Goal: Transaction & Acquisition: Obtain resource

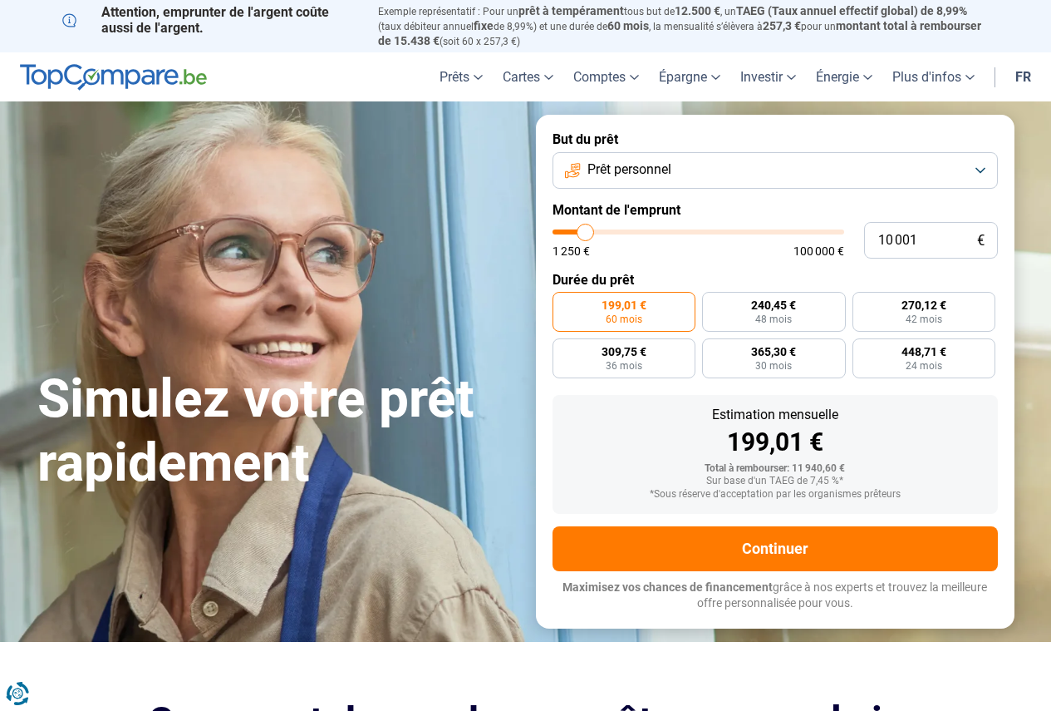
click at [983, 162] on button "Prêt personnel" at bounding box center [775, 170] width 445 height 37
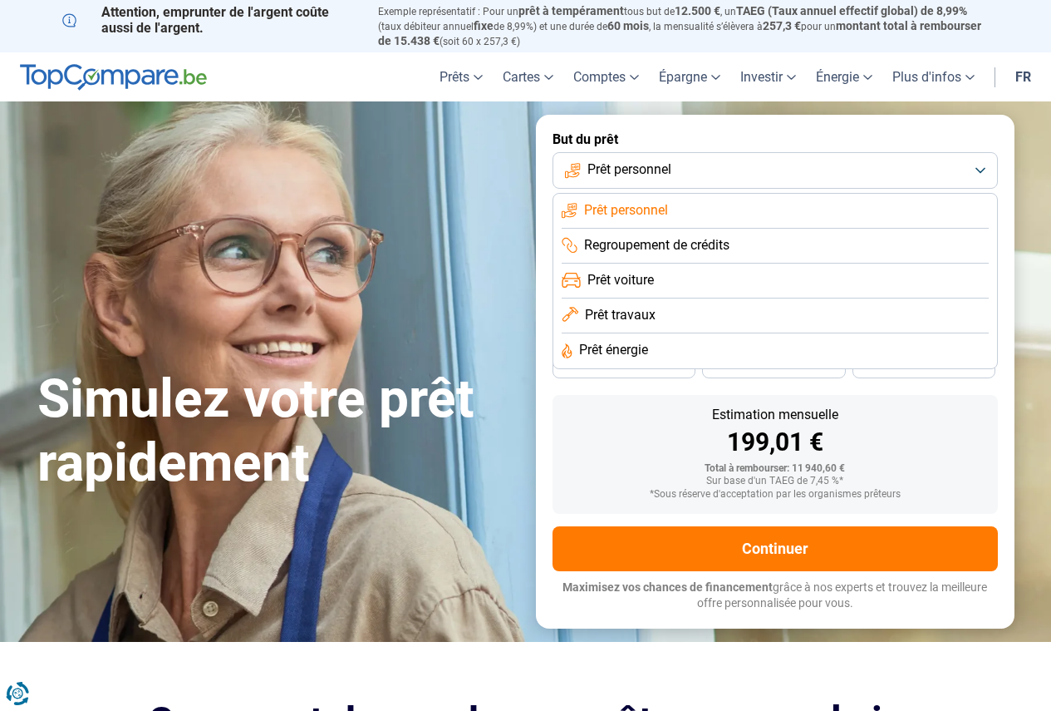
click at [704, 204] on li "Prêt personnel" at bounding box center [775, 211] width 427 height 35
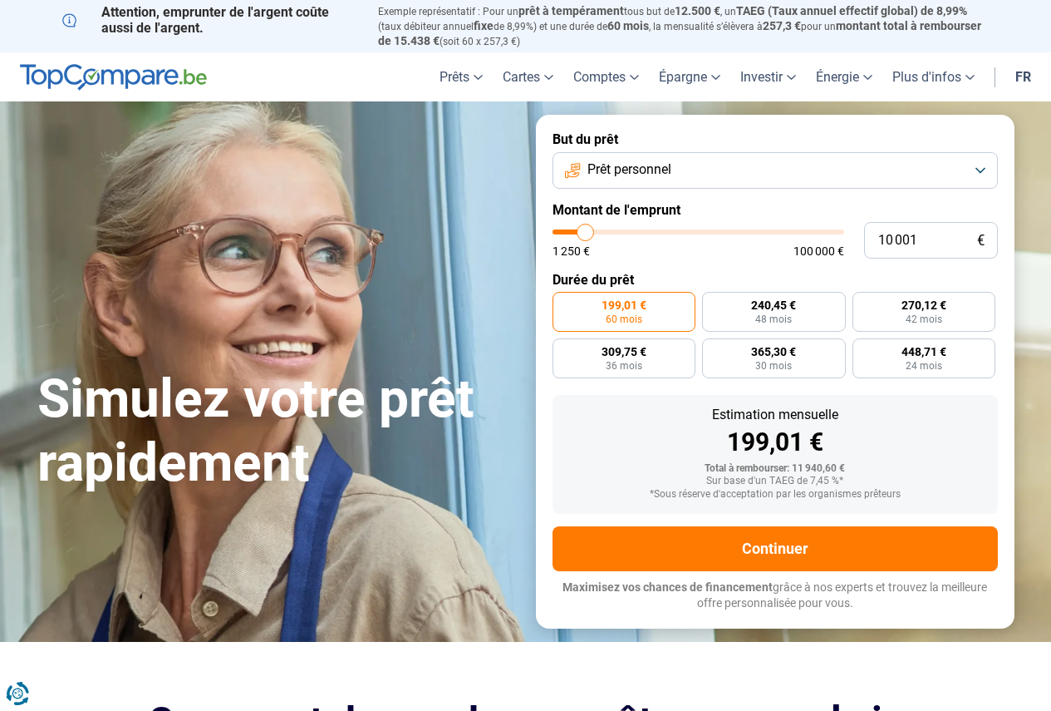
type input "11 000"
type input "11000"
type input "11 500"
type input "11500"
type input "11 750"
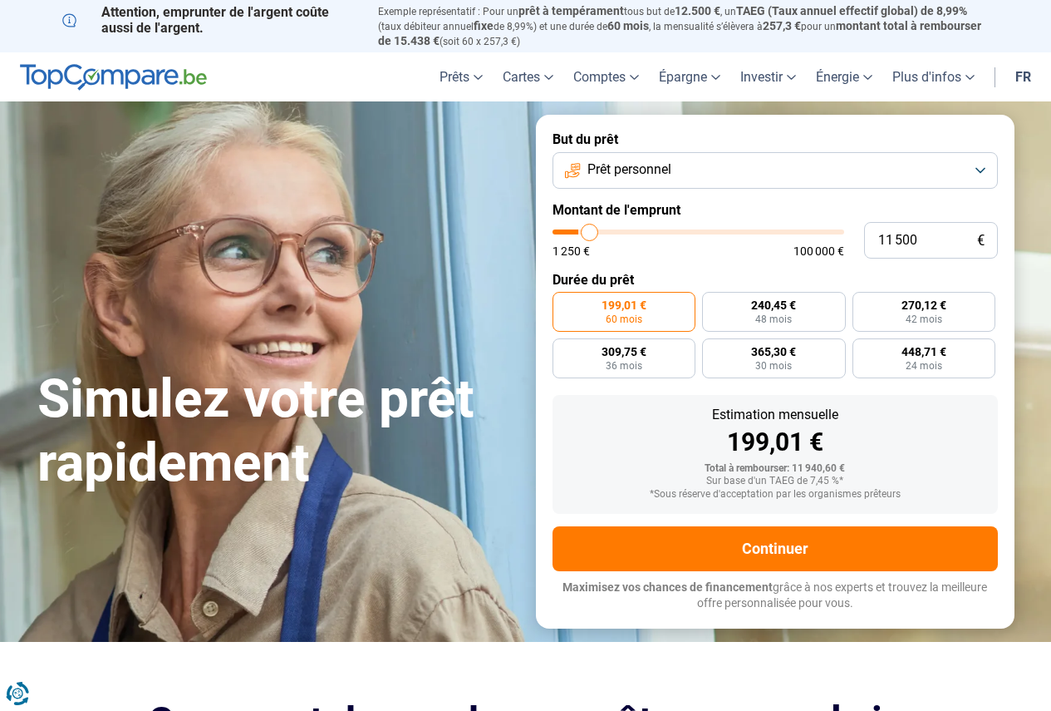
type input "11750"
type input "12 500"
type input "12500"
type input "12 750"
type input "12750"
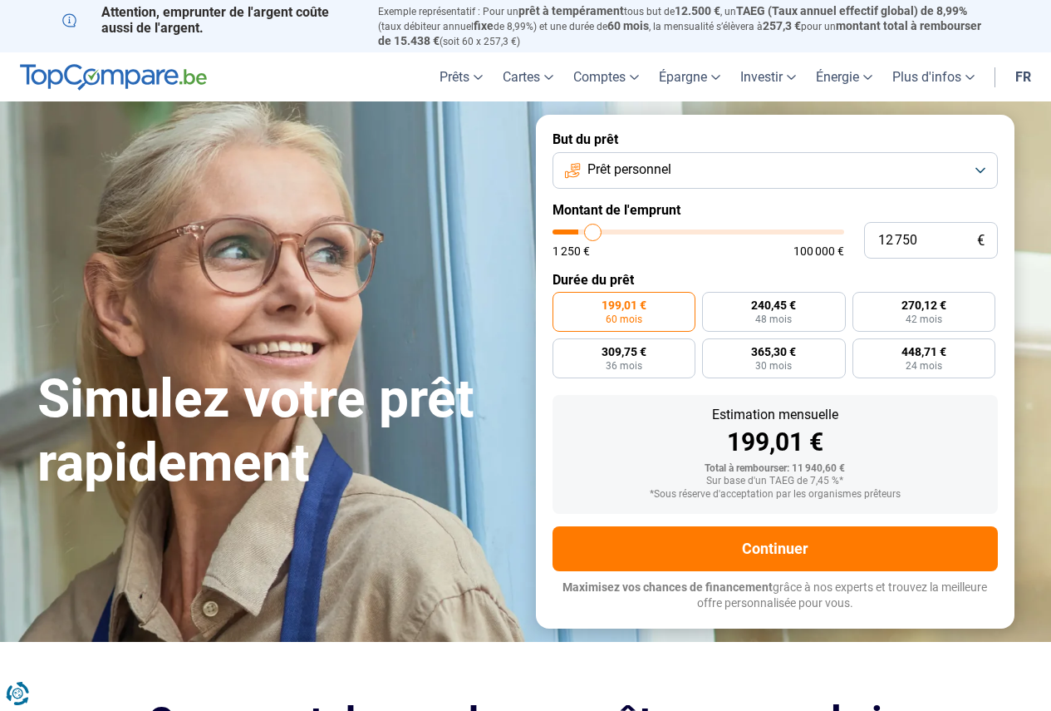
type input "13 000"
type input "13000"
type input "13 500"
type input "13500"
type input "14 000"
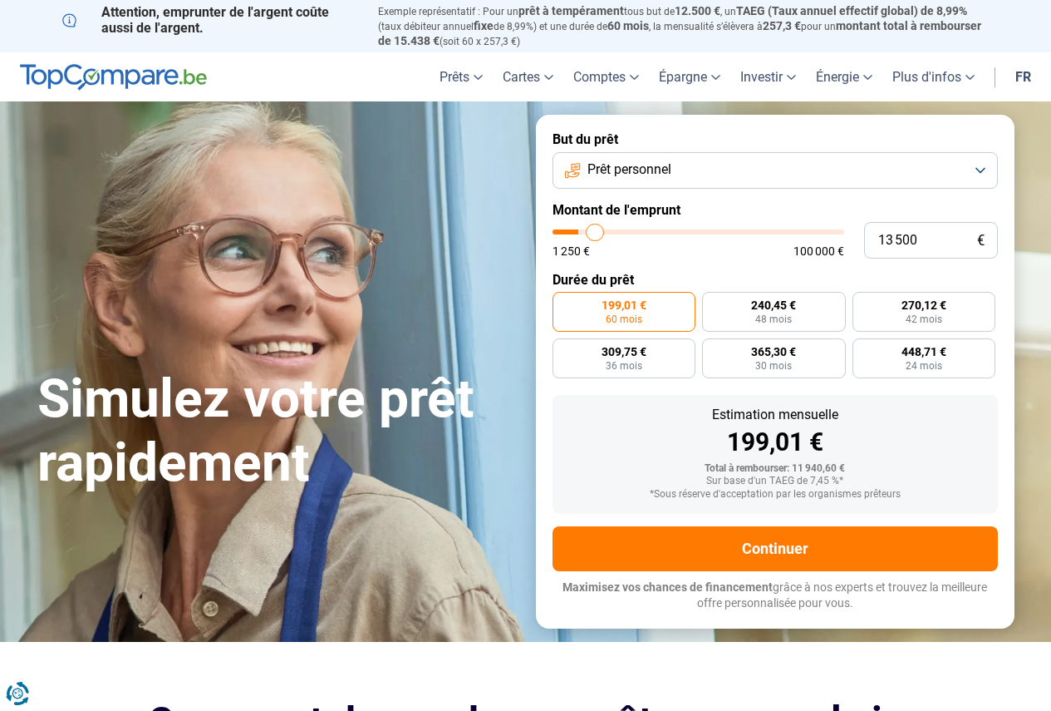
type input "14000"
type input "14 250"
type input "14250"
type input "14 500"
type input "14500"
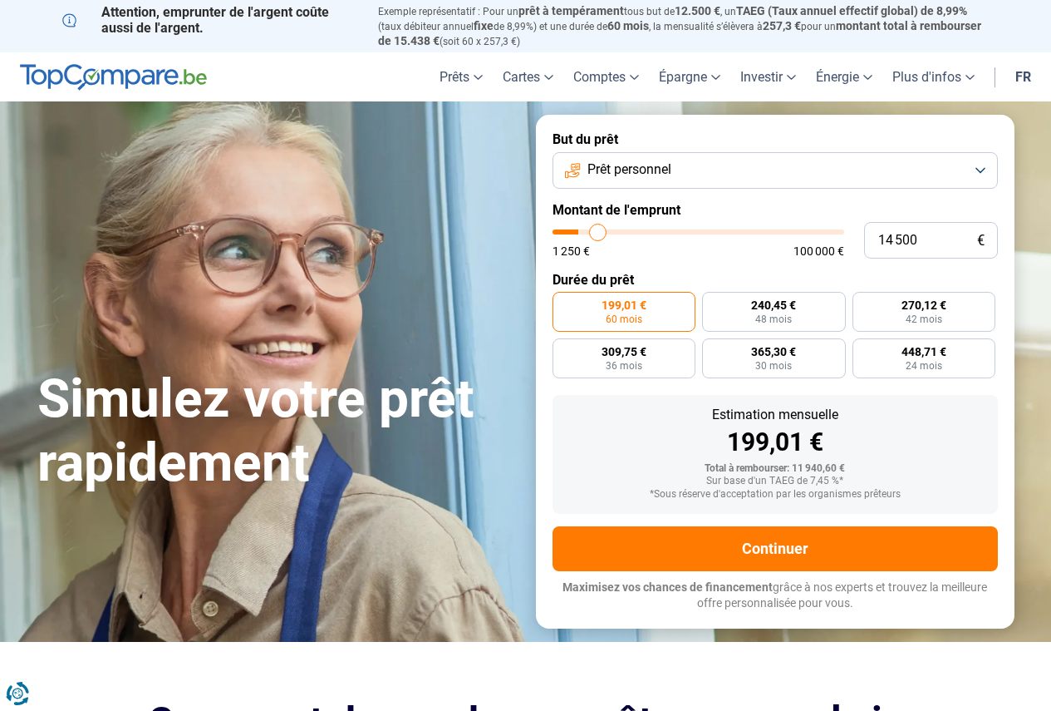
type input "14 750"
type input "14750"
type input "15 000"
type input "15000"
type input "15 500"
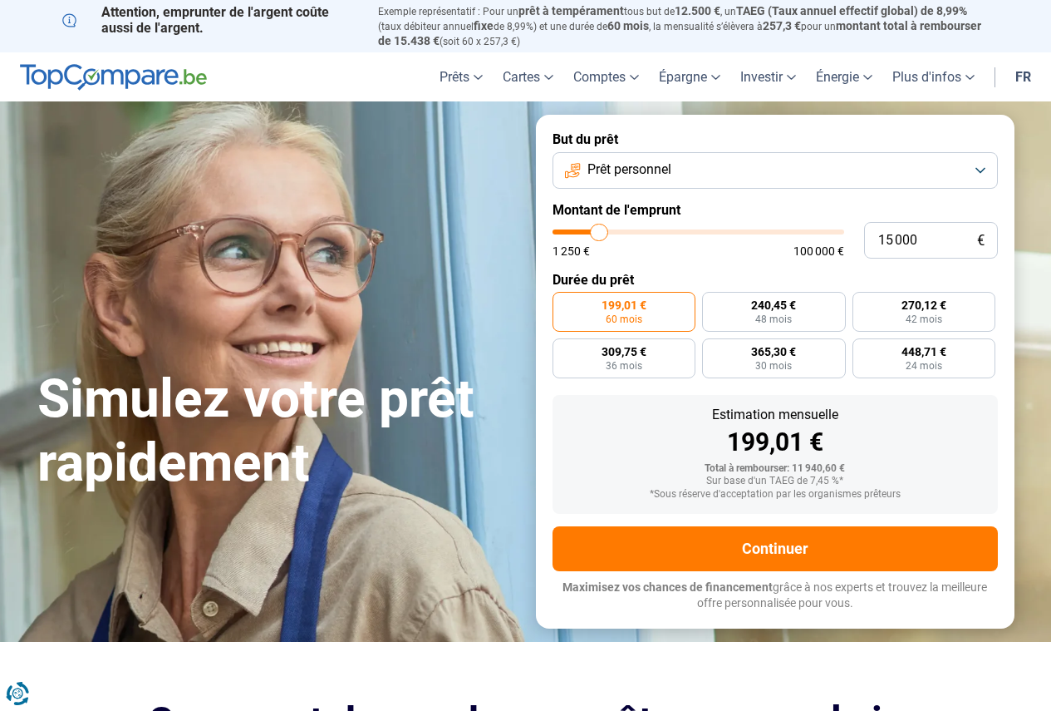
type input "15500"
type input "15 750"
type input "15750"
type input "16 500"
type input "16500"
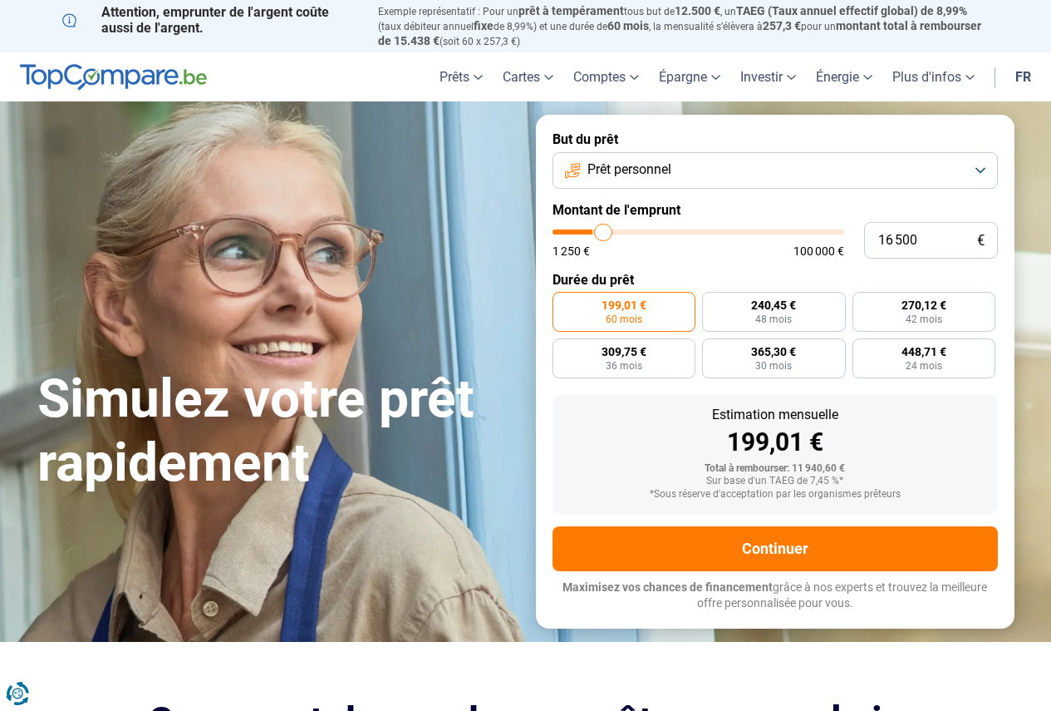
type input "18 000"
type input "18000"
type input "19 000"
type input "19000"
type input "19 750"
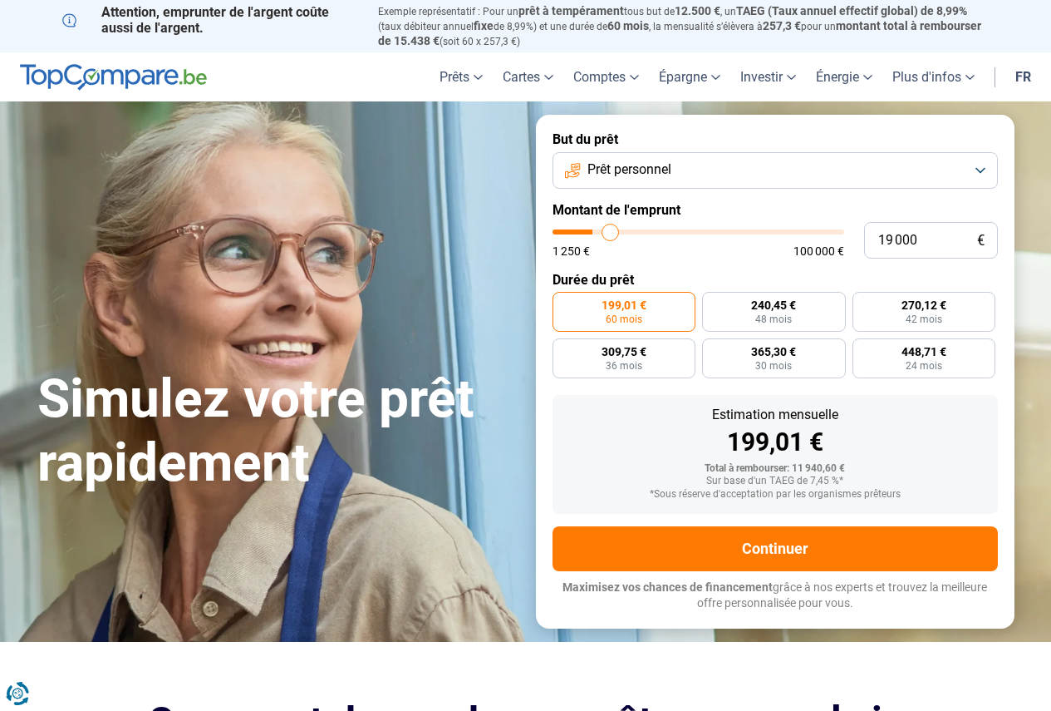
type input "19750"
type input "20 000"
type input "20000"
type input "20 500"
type input "20500"
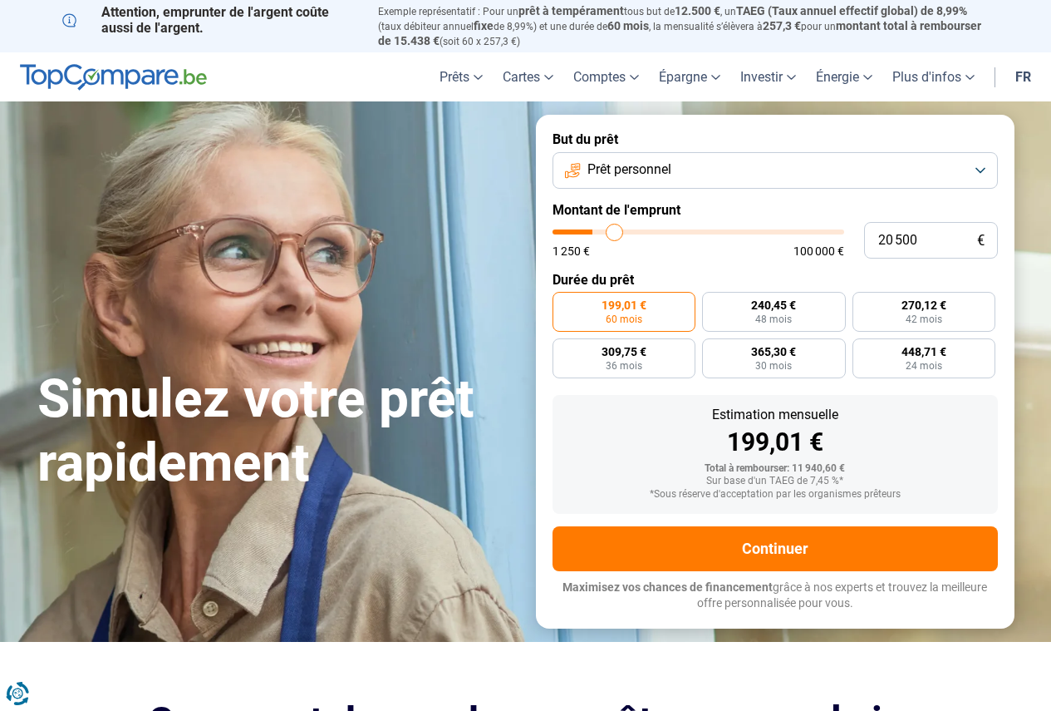
type input "20 750"
type input "20750"
type input "21 500"
type input "21500"
type input "21 750"
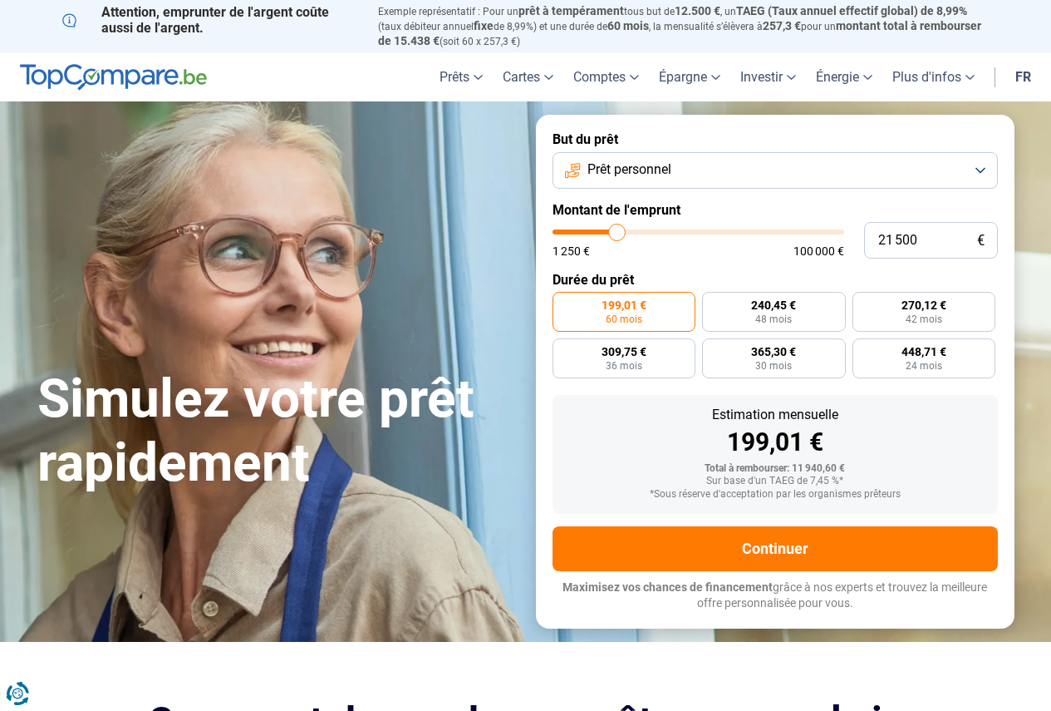
type input "21750"
type input "22 000"
type input "22000"
type input "22 250"
type input "22250"
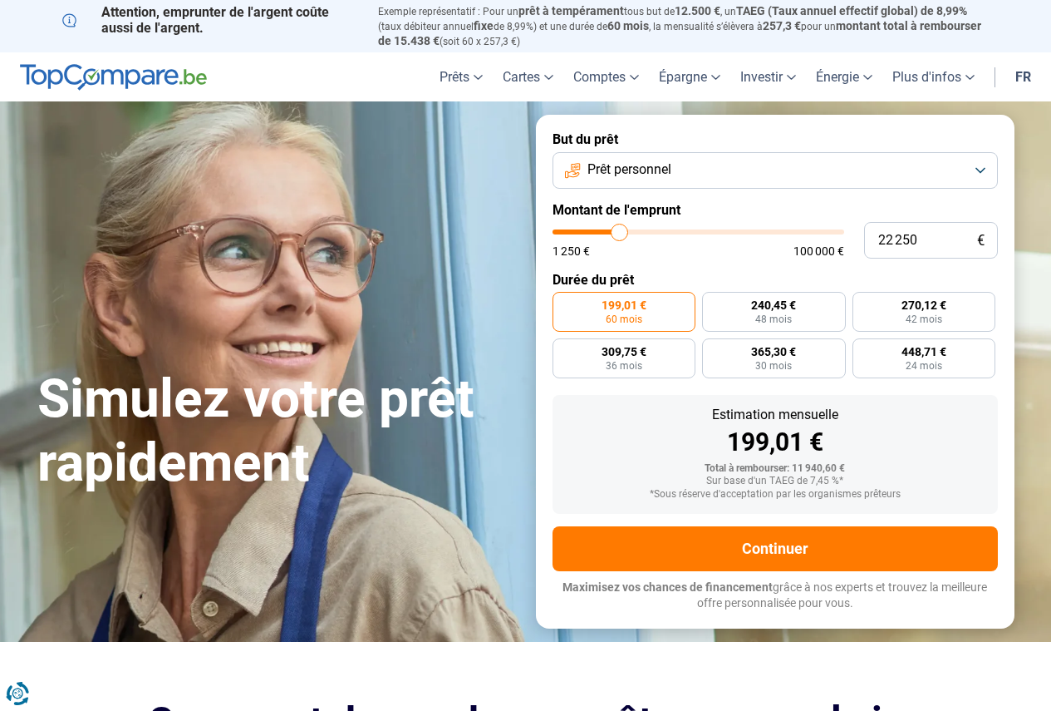
type input "23 000"
type input "23000"
type input "23 500"
type input "23500"
type input "24 250"
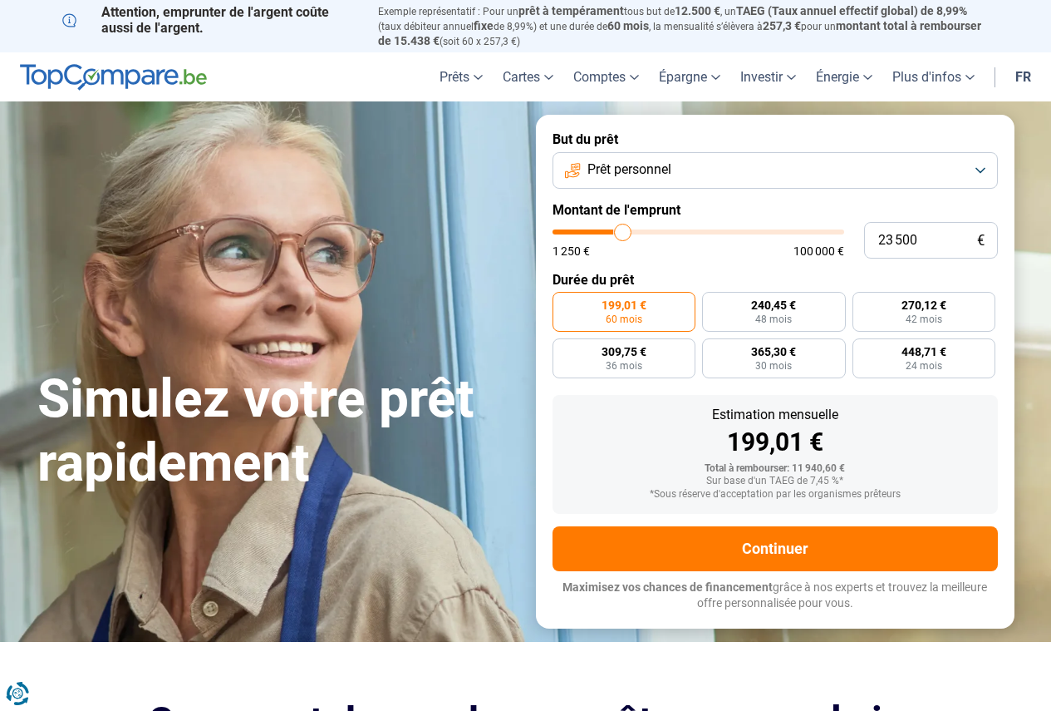
type input "24250"
type input "25 000"
type input "25000"
type input "25 750"
type input "25750"
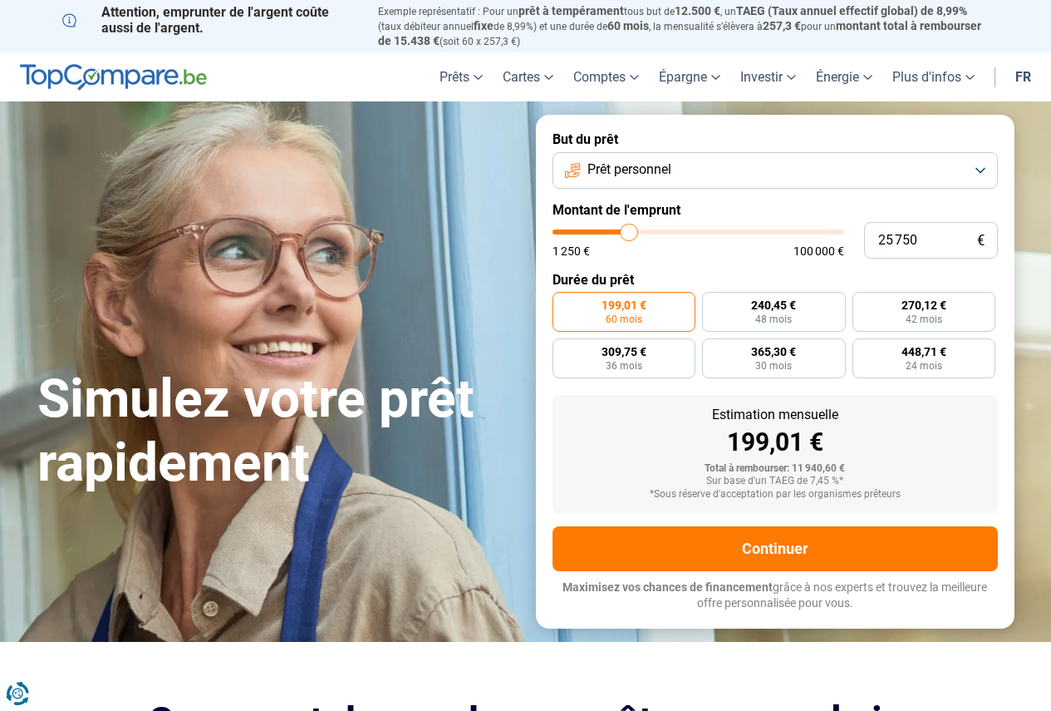
type input "26 500"
type input "26500"
type input "27 250"
drag, startPoint x: 585, startPoint y: 232, endPoint x: 633, endPoint y: 239, distance: 48.8
type input "27250"
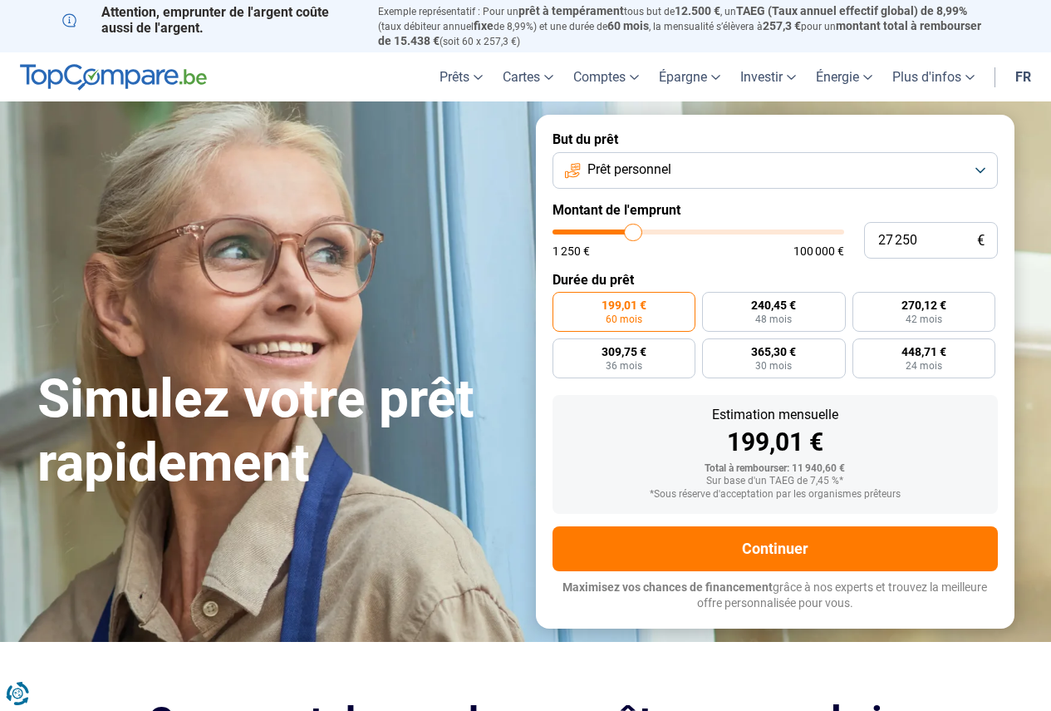
click at [633, 234] on input "range" at bounding box center [699, 231] width 292 height 5
radio input "false"
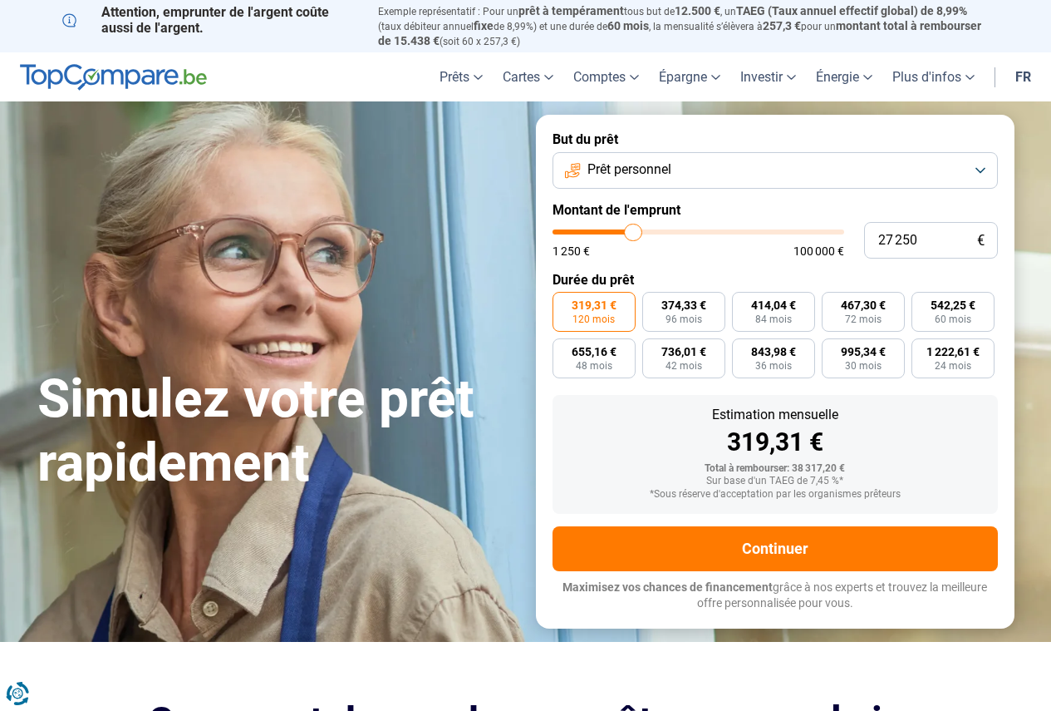
drag, startPoint x: 633, startPoint y: 239, endPoint x: 607, endPoint y: 239, distance: 25.8
click at [607, 239] on div "1 250 € 100 000 €" at bounding box center [699, 242] width 292 height 27
type input "26 500"
type input "26500"
type input "26 000"
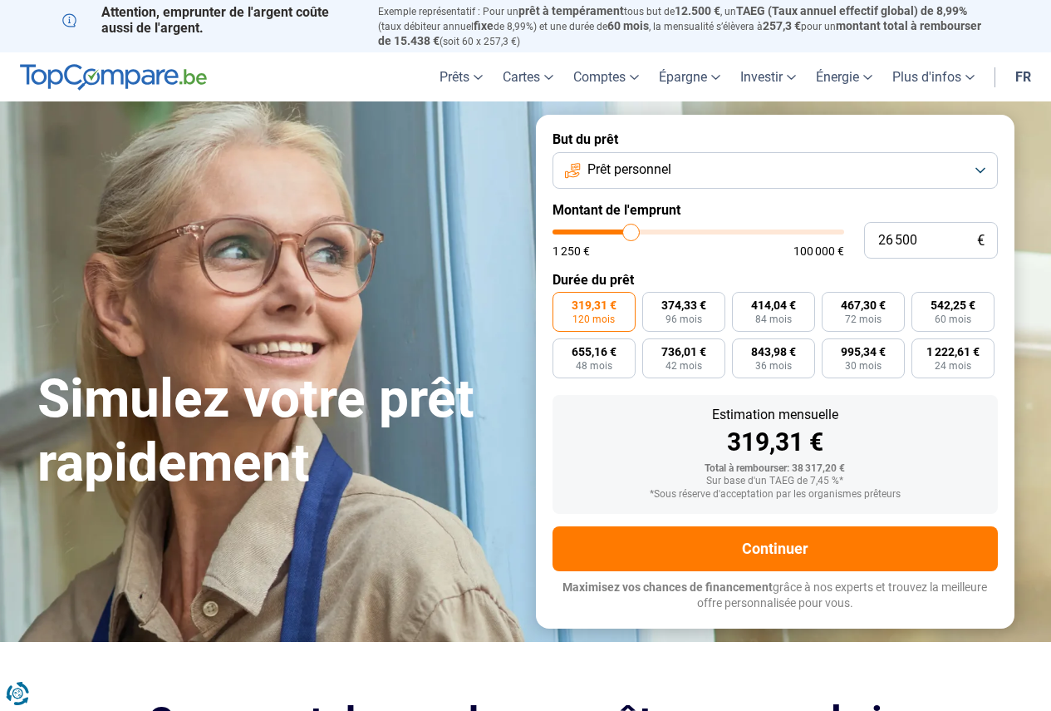
type input "26000"
type input "25 250"
type input "25250"
type input "24 750"
type input "24750"
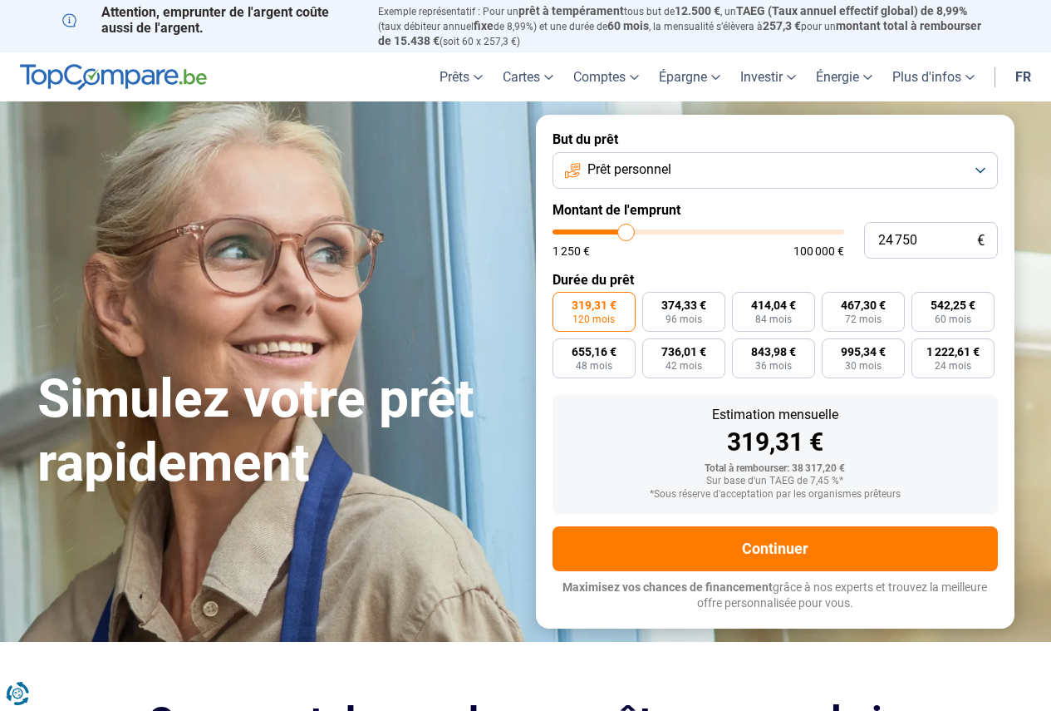
type input "24 250"
type input "24250"
type input "23 500"
type input "23500"
type input "23 250"
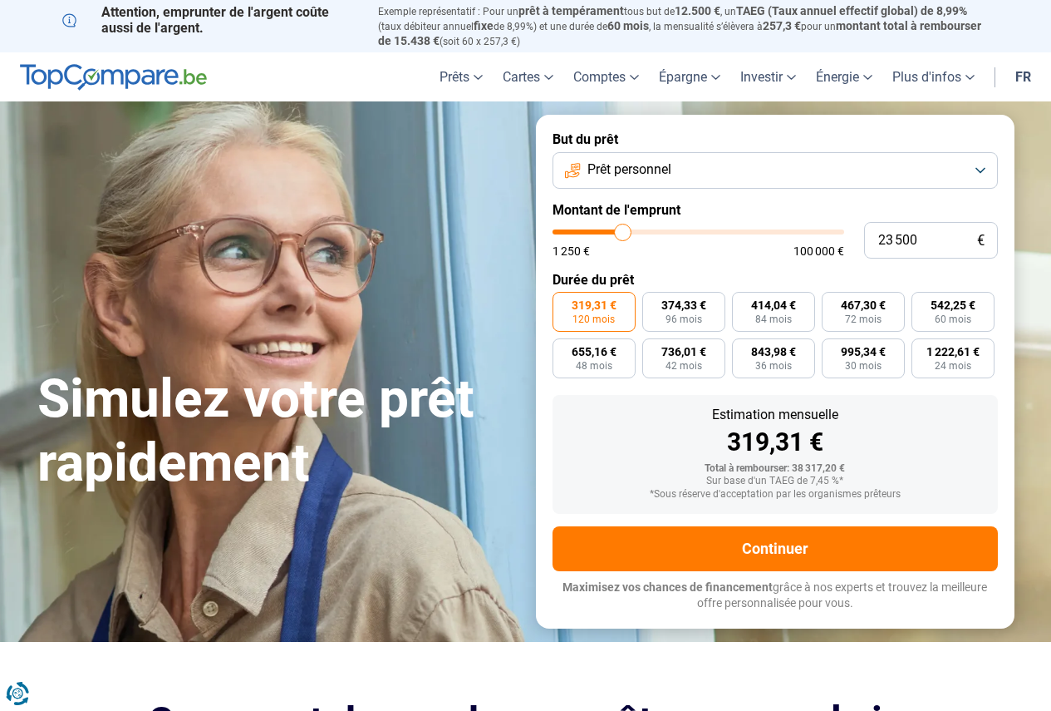
type input "23250"
type input "23 000"
type input "23000"
type input "22 250"
type input "22250"
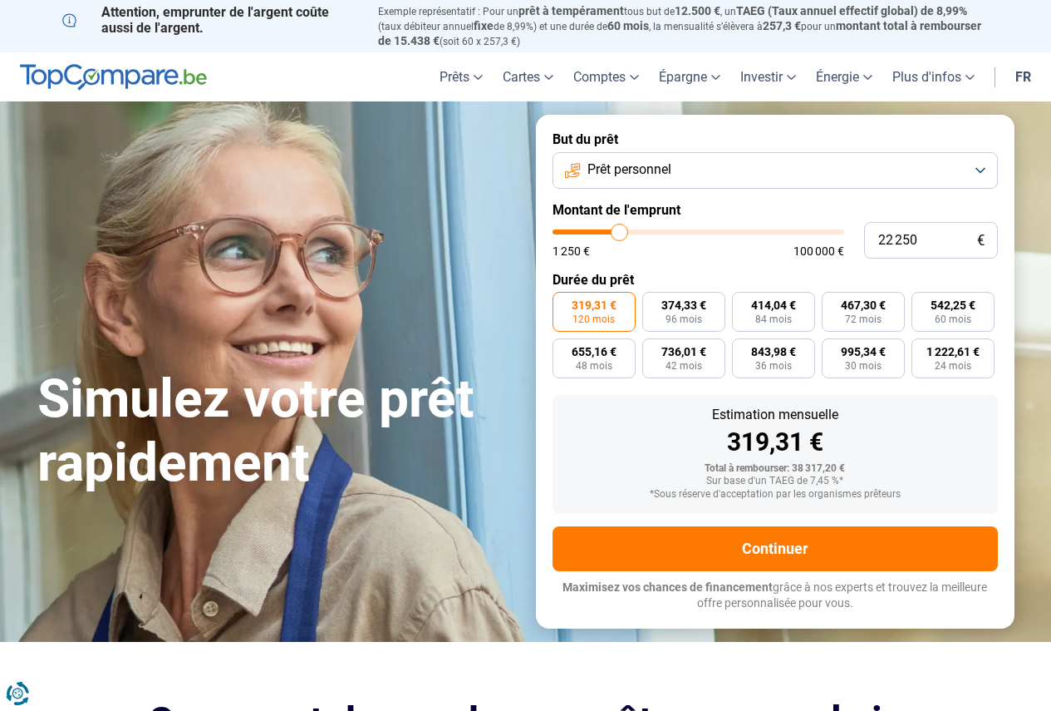
type input "22 000"
type input "22000"
type input "21 750"
type input "21750"
type input "21 500"
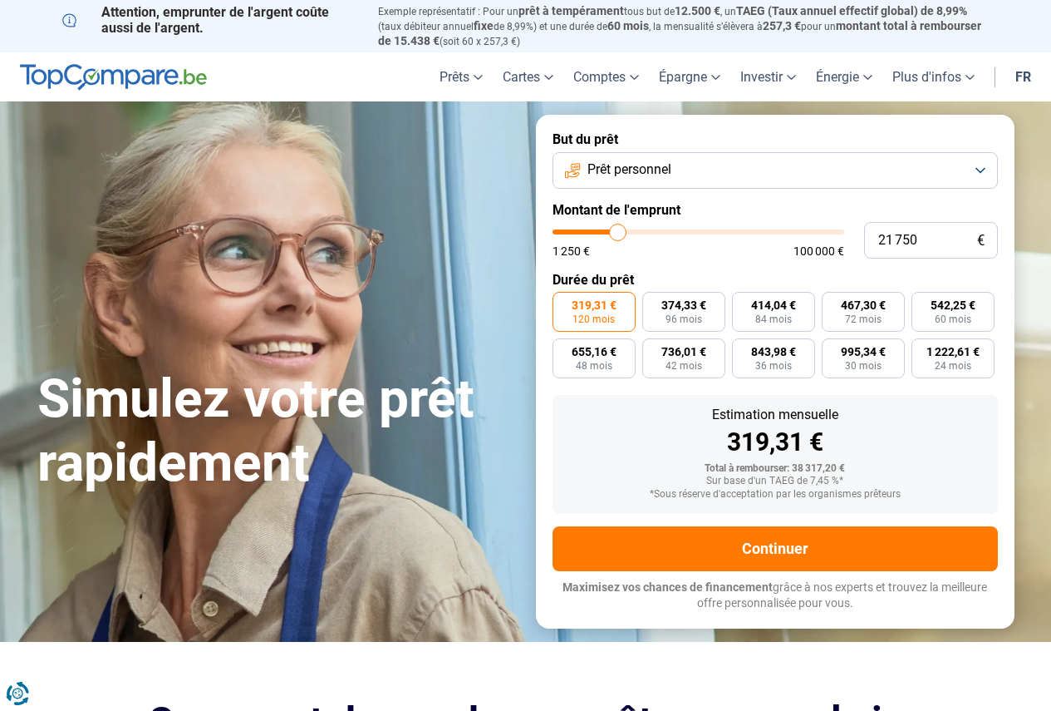
type input "21500"
type input "21 250"
type input "21250"
type input "20 750"
type input "20750"
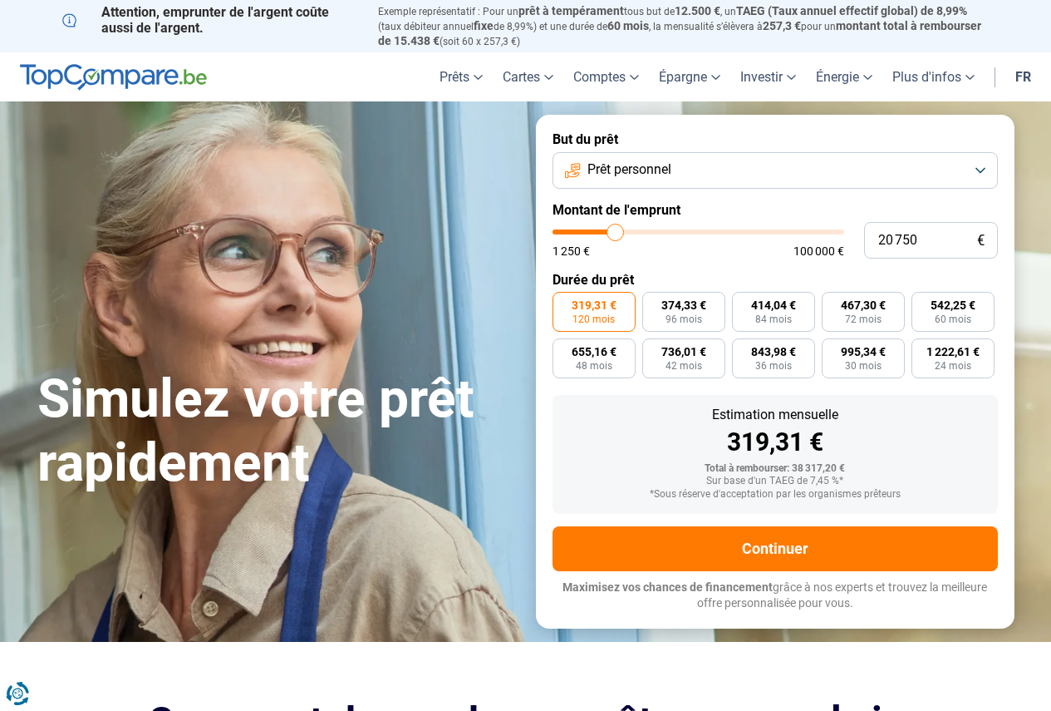
type input "20 250"
type input "20250"
type input "20 000"
type input "20000"
type input "19 750"
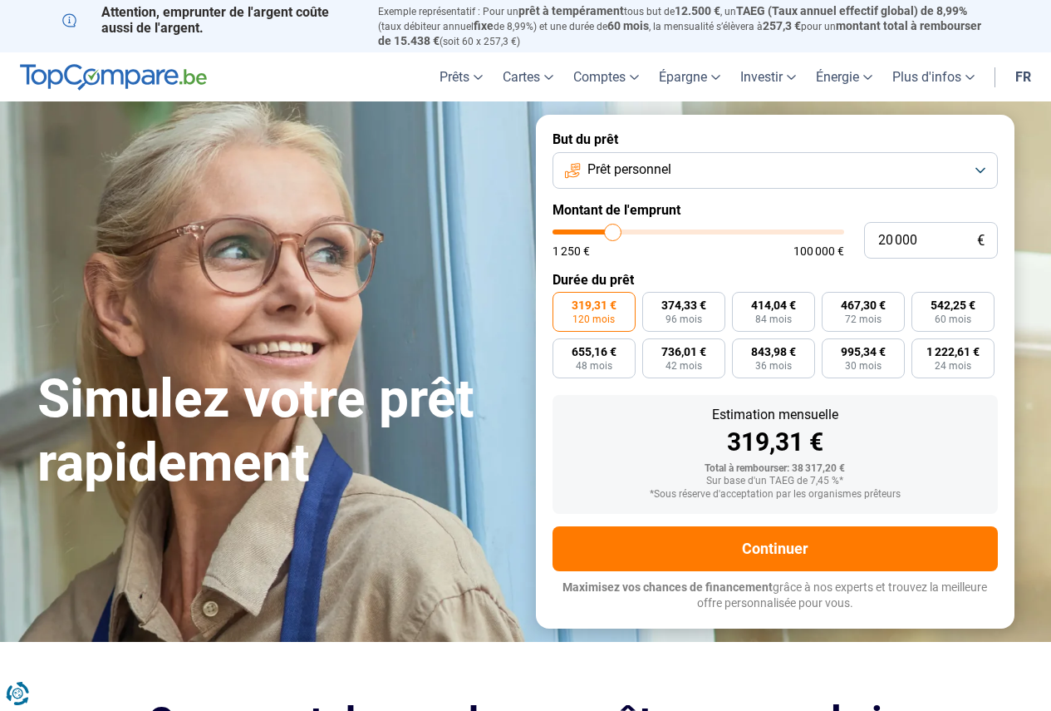
type input "19750"
type input "19 250"
type input "19250"
type input "19 000"
type input "19000"
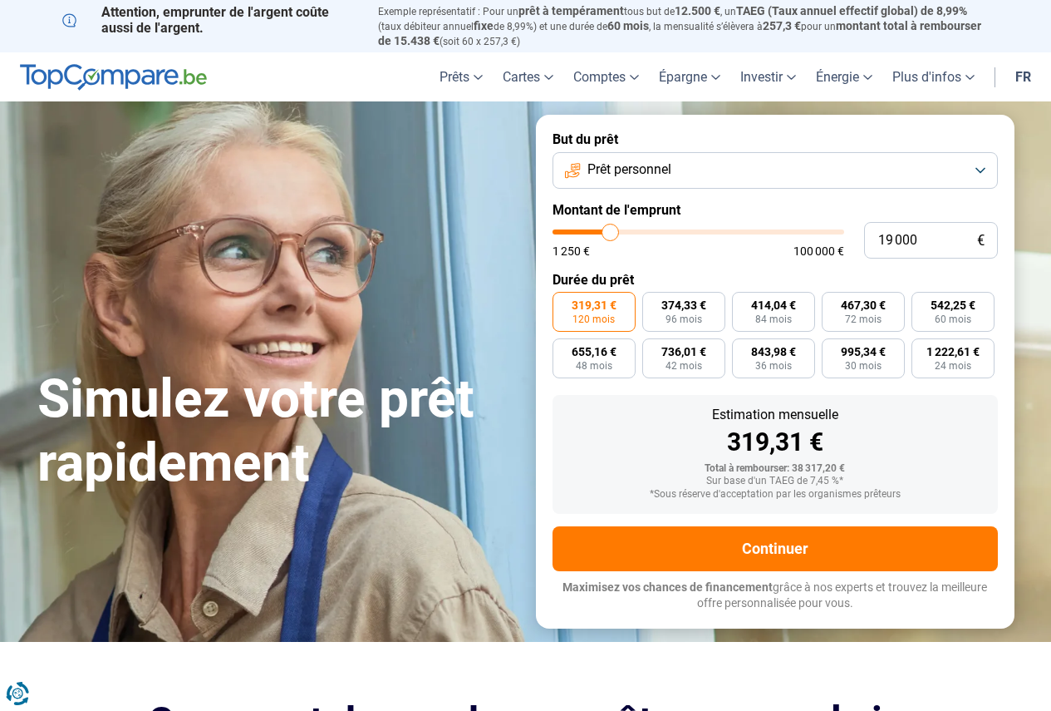
type input "18 750"
type input "18750"
type input "18 500"
type input "18500"
type input "17 500"
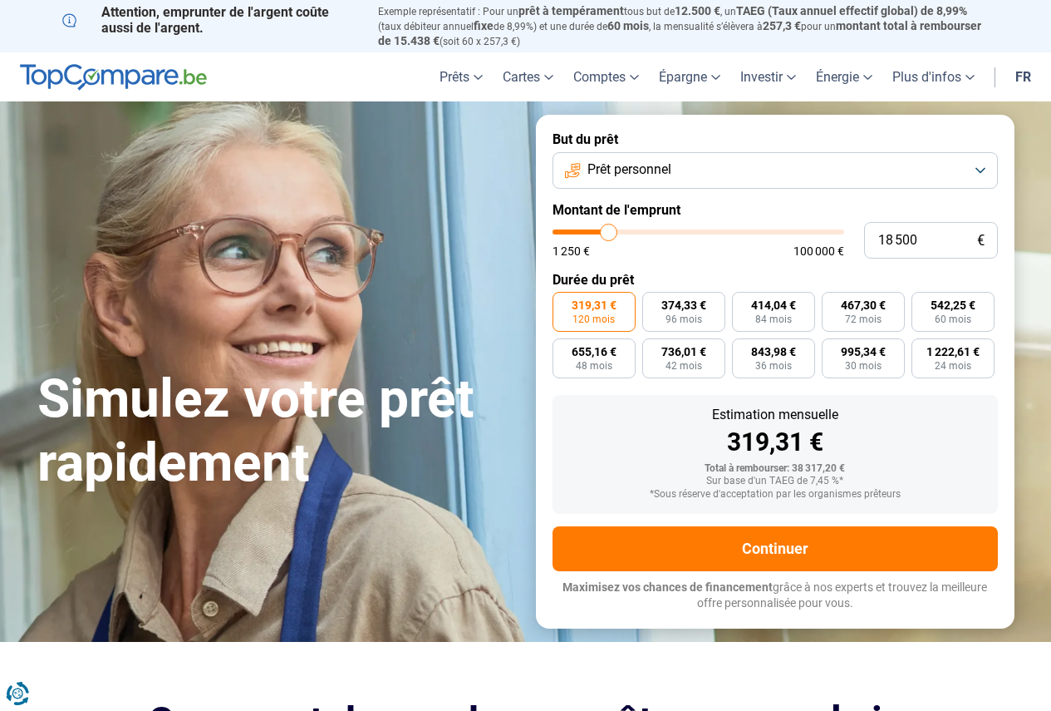
type input "17500"
type input "17 250"
type input "17250"
type input "16 500"
type input "16500"
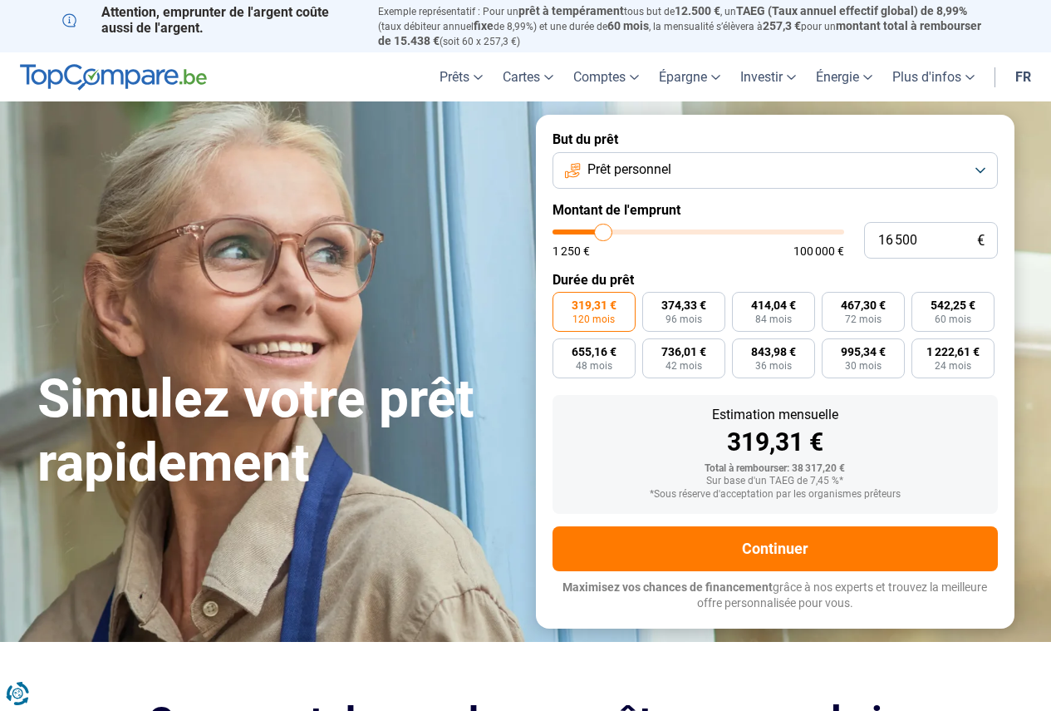
type input "15 500"
type input "15500"
type input "14 750"
type input "14750"
type input "14 000"
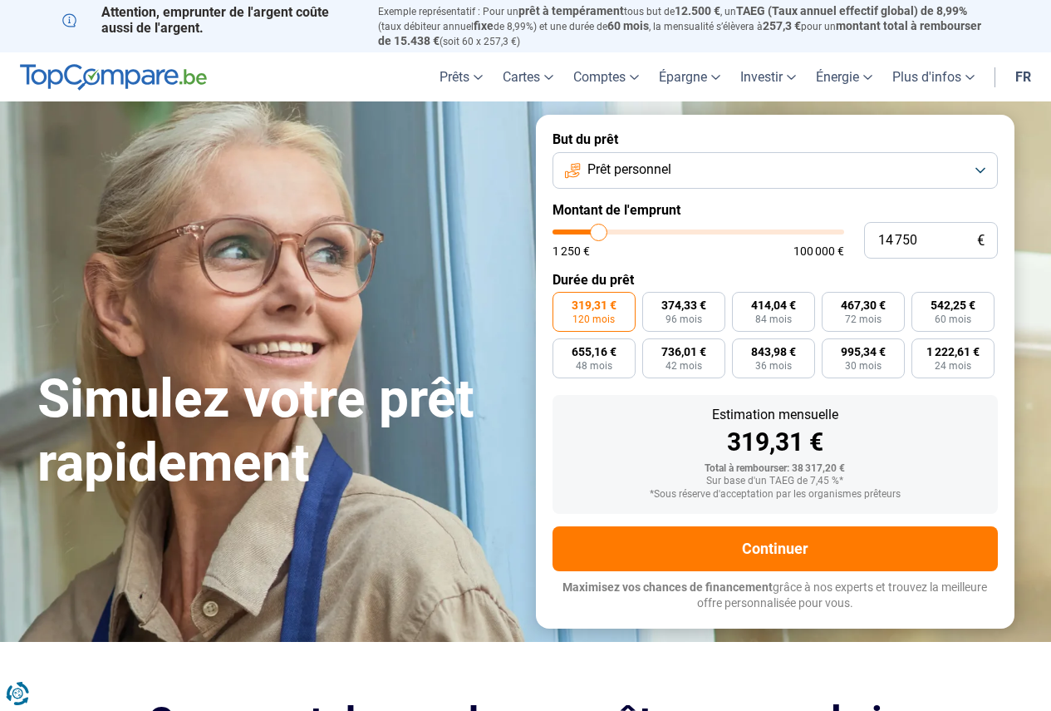
type input "14000"
type input "13 500"
type input "13500"
type input "13 250"
type input "13250"
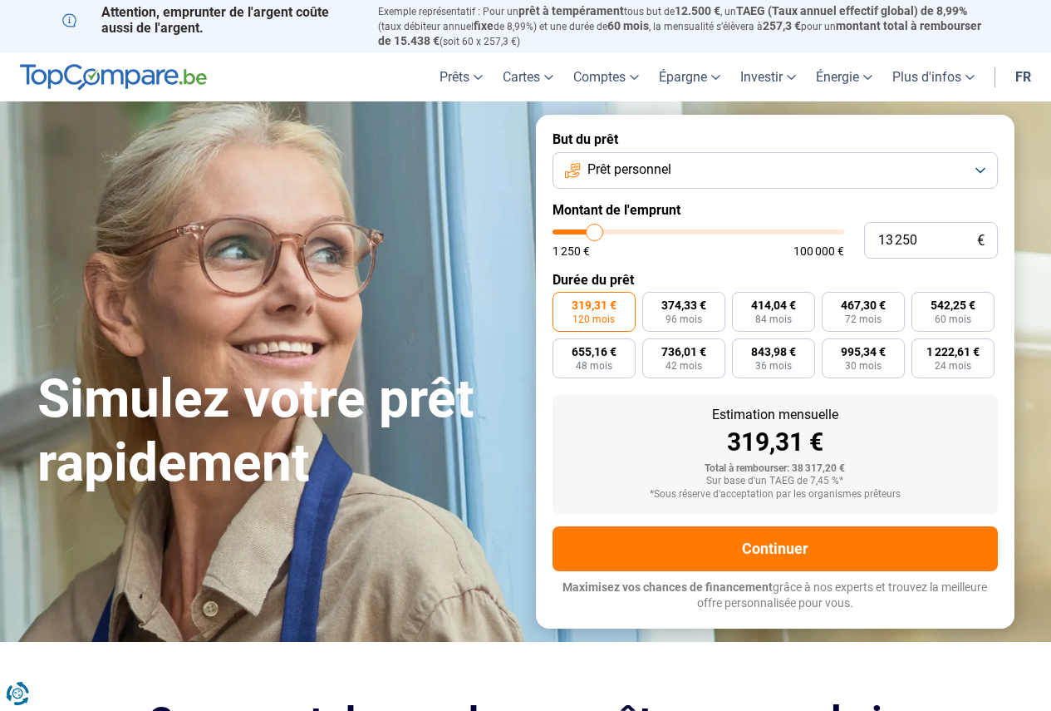
type input "13 000"
type input "13000"
type input "12 750"
type input "12750"
type input "12 500"
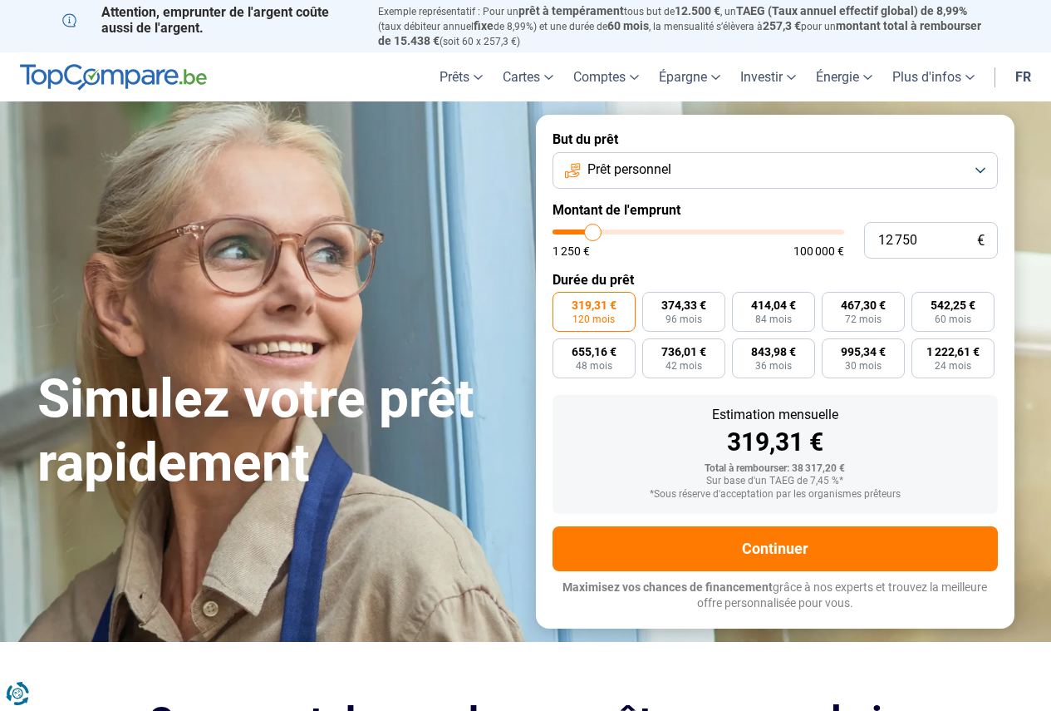
type input "12500"
type input "12 000"
type input "12000"
type input "11 750"
type input "11750"
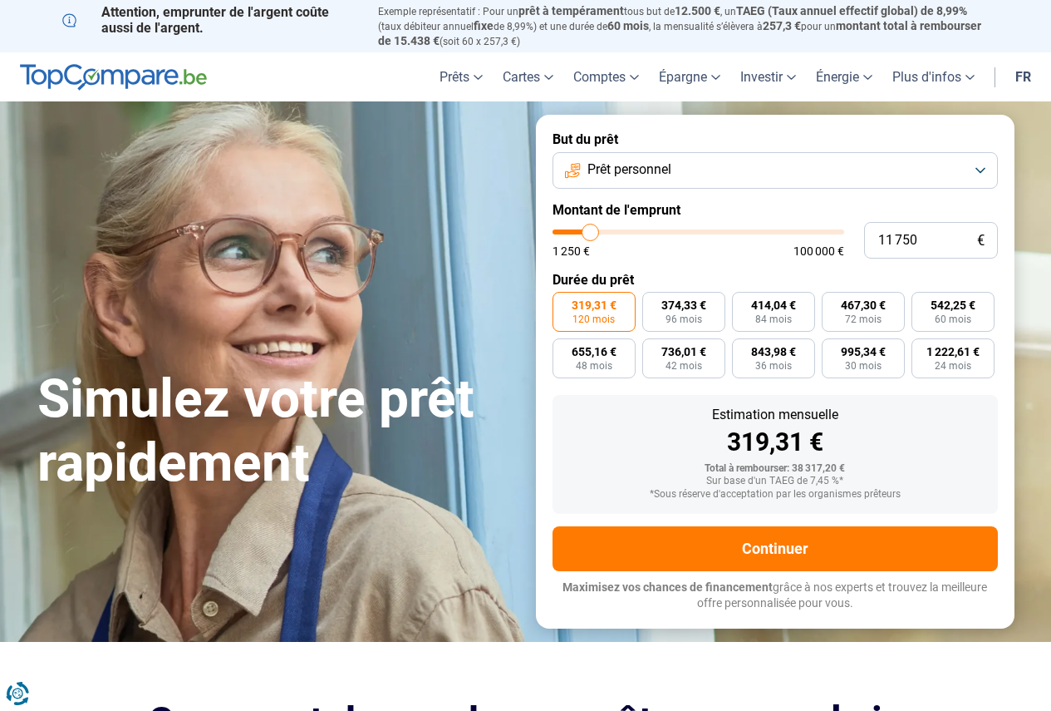
type input "11 500"
type input "11500"
type input "10 250"
type input "10250"
type input "9 750"
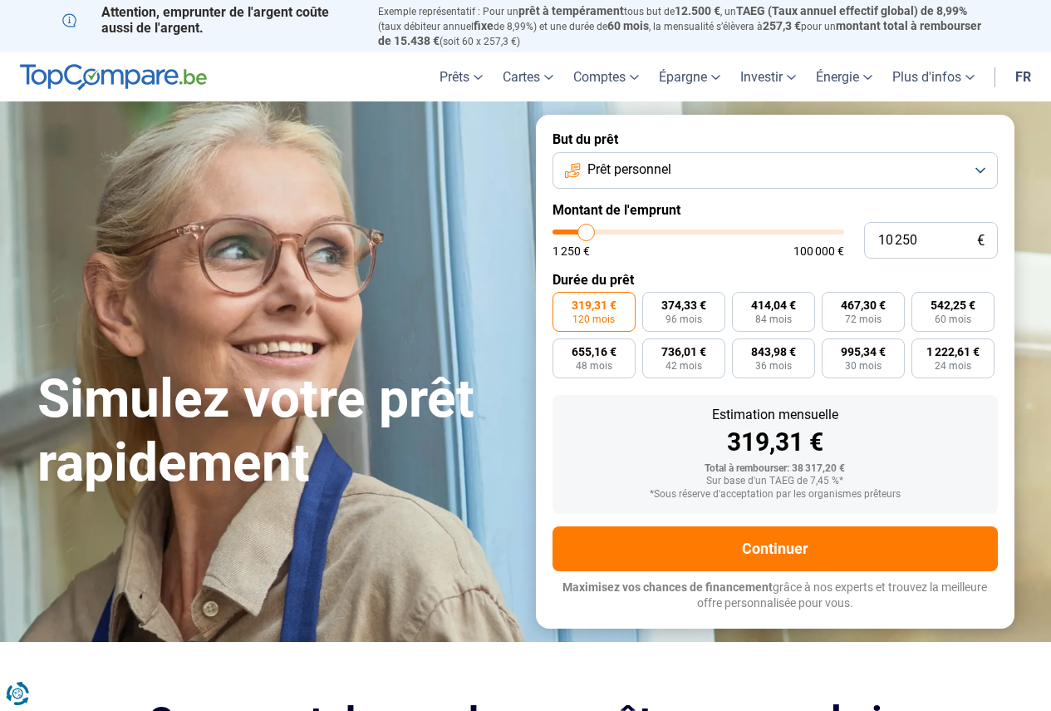
type input "9750"
type input "9 000"
type input "9000"
type input "8 000"
type input "8000"
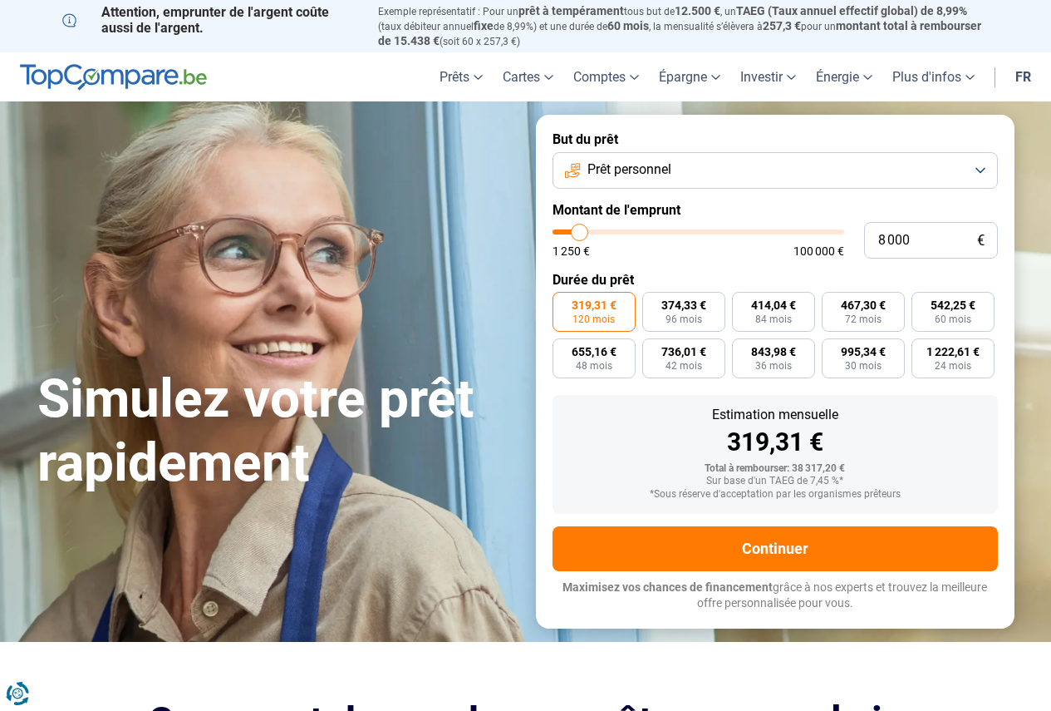
type input "7 000"
type input "7000"
type input "6 500"
type input "6500"
type input "5 750"
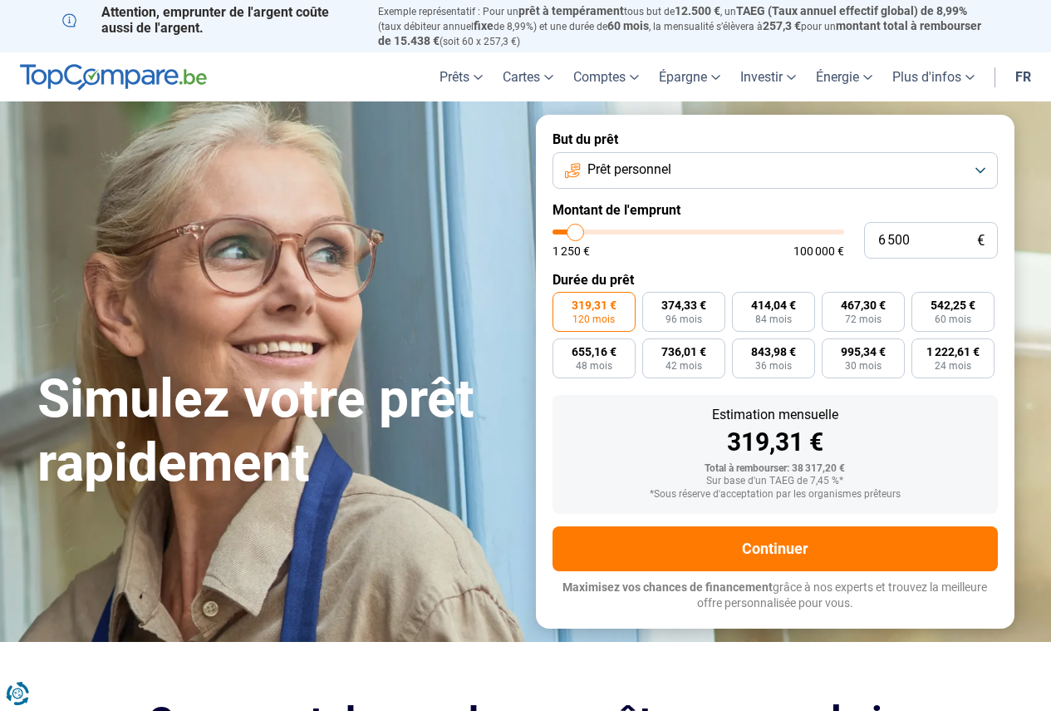
type input "5750"
type input "5 500"
type input "5500"
type input "5 750"
type input "5750"
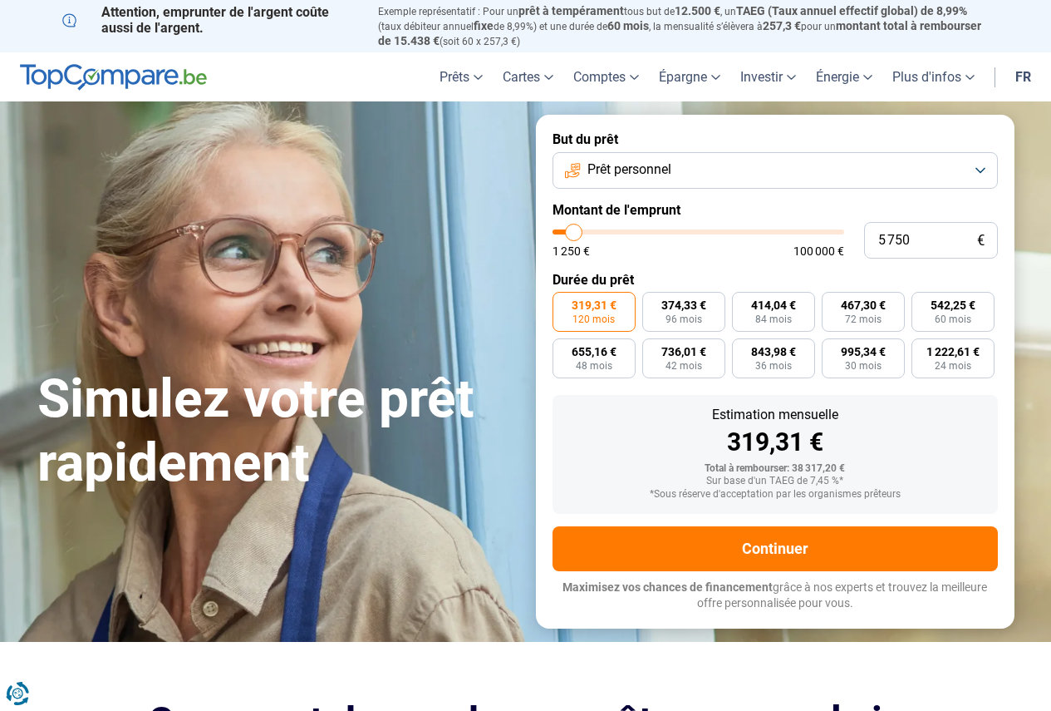
type input "5 500"
type input "5500"
type input "6 000"
type input "6000"
type input "6 500"
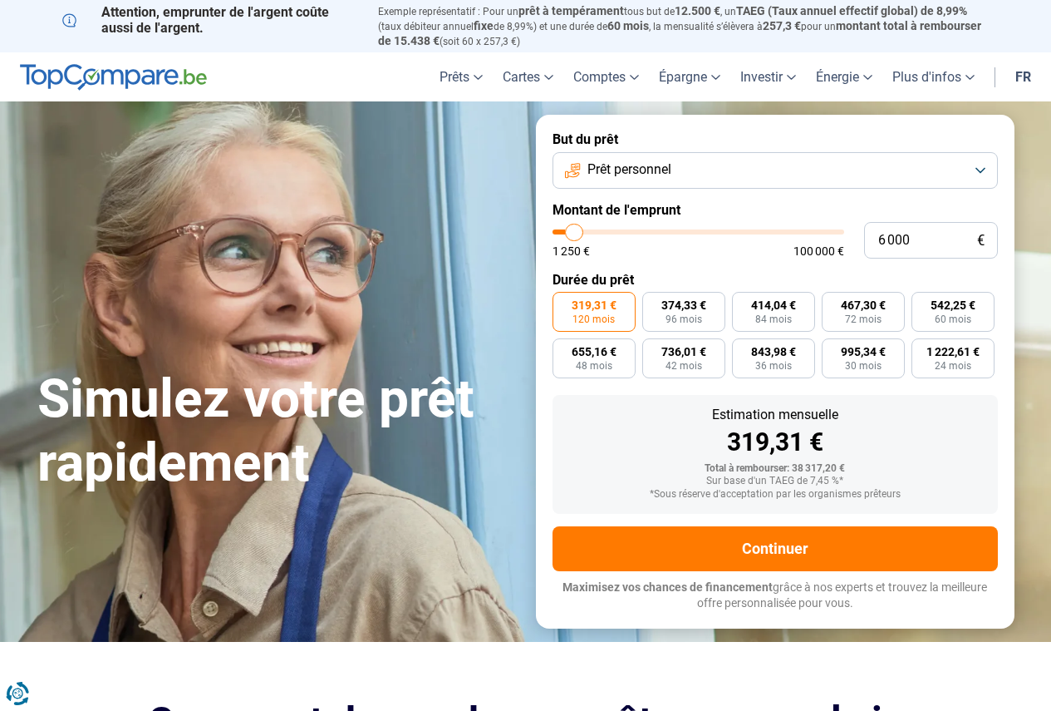
type input "6500"
type input "6 750"
type input "6750"
type input "7 000"
type input "7000"
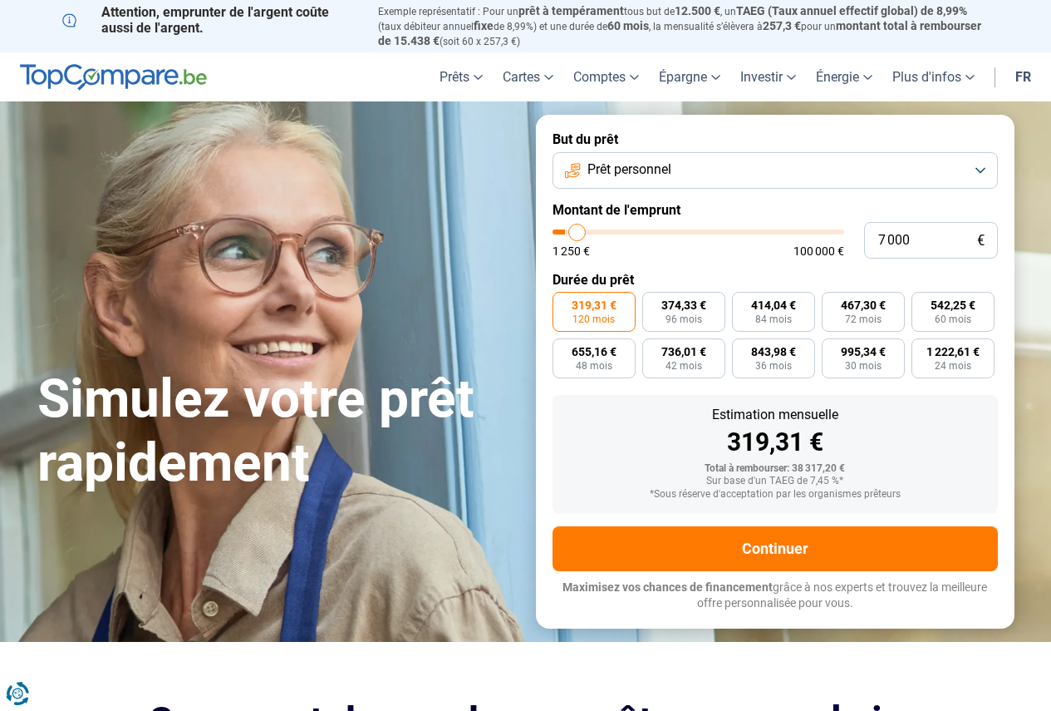
type input "7 250"
type input "7250"
type input "7 000"
type input "7000"
type input "6 750"
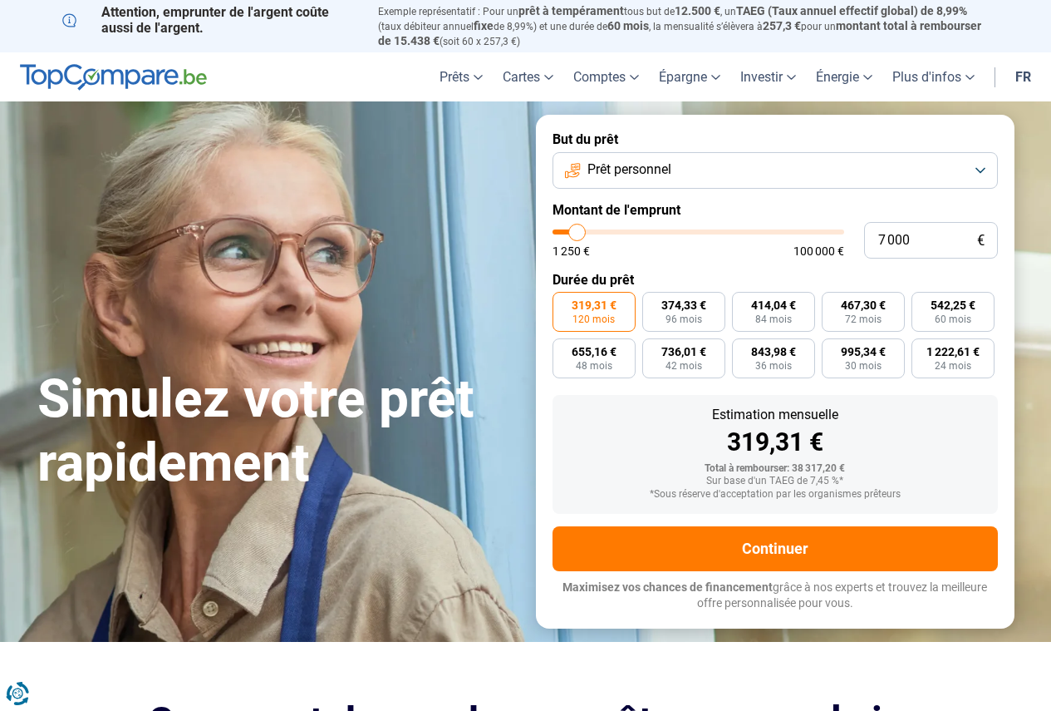
type input "6750"
type input "6 500"
type input "6500"
type input "6 000"
type input "6000"
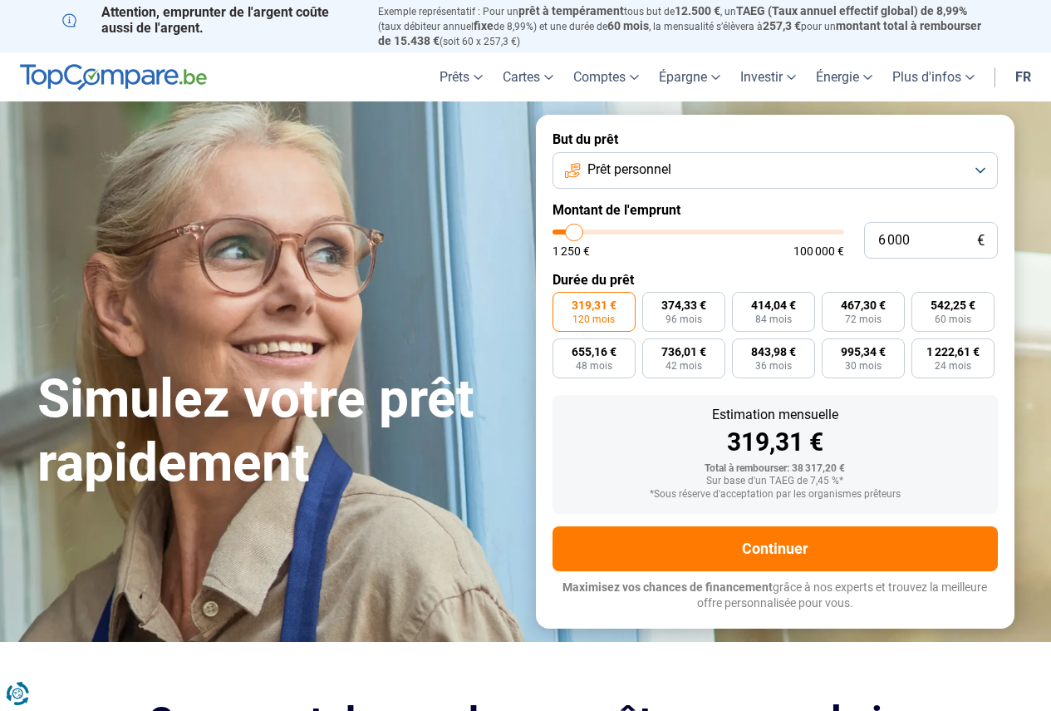
type input "5 750"
type input "5750"
type input "5 500"
type input "5500"
type input "5 750"
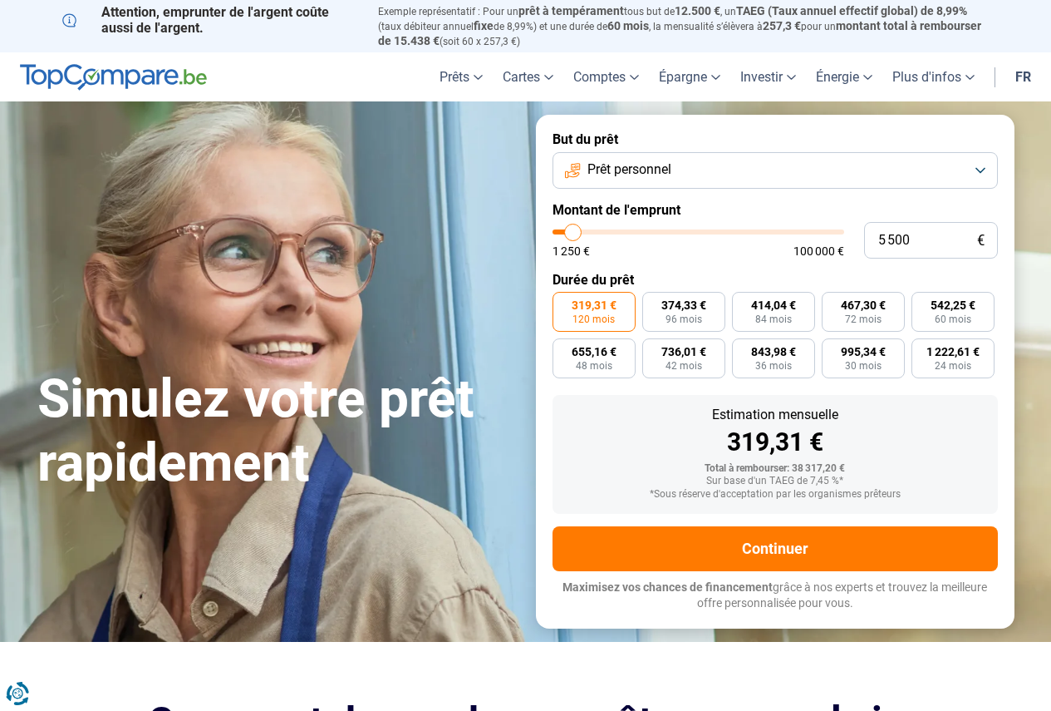
type input "5750"
type input "6 000"
drag, startPoint x: 634, startPoint y: 234, endPoint x: 575, endPoint y: 229, distance: 59.1
type input "6000"
click at [575, 229] on input "range" at bounding box center [699, 231] width 292 height 5
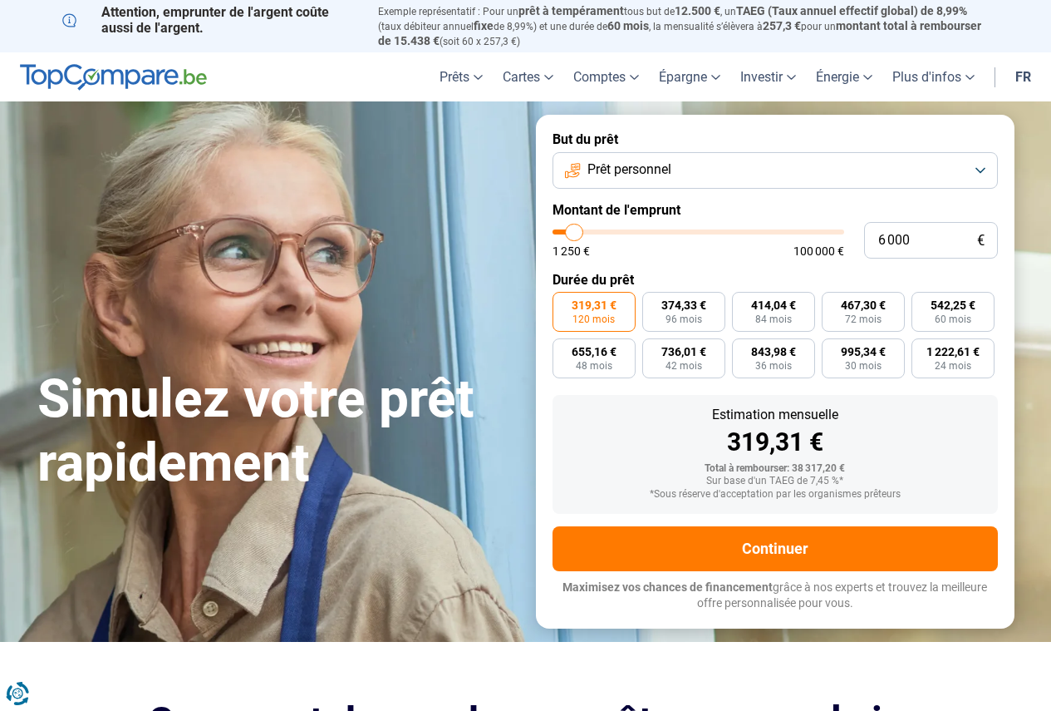
radio input "true"
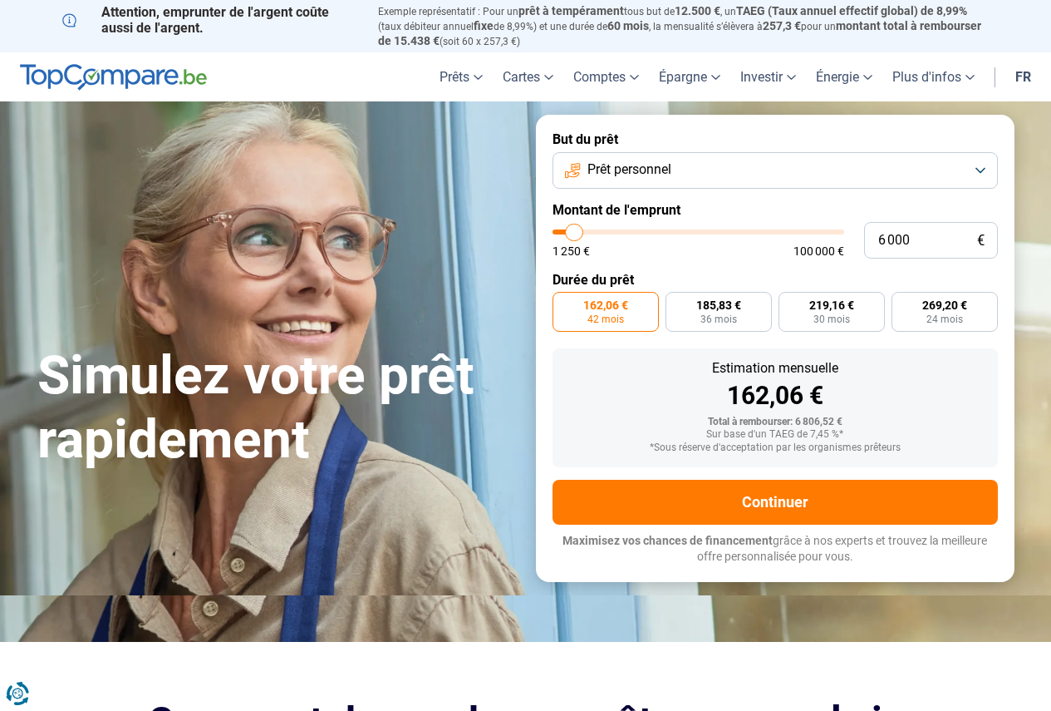
type input "6 500"
type input "6500"
type input "6 750"
type input "6750"
type input "7 000"
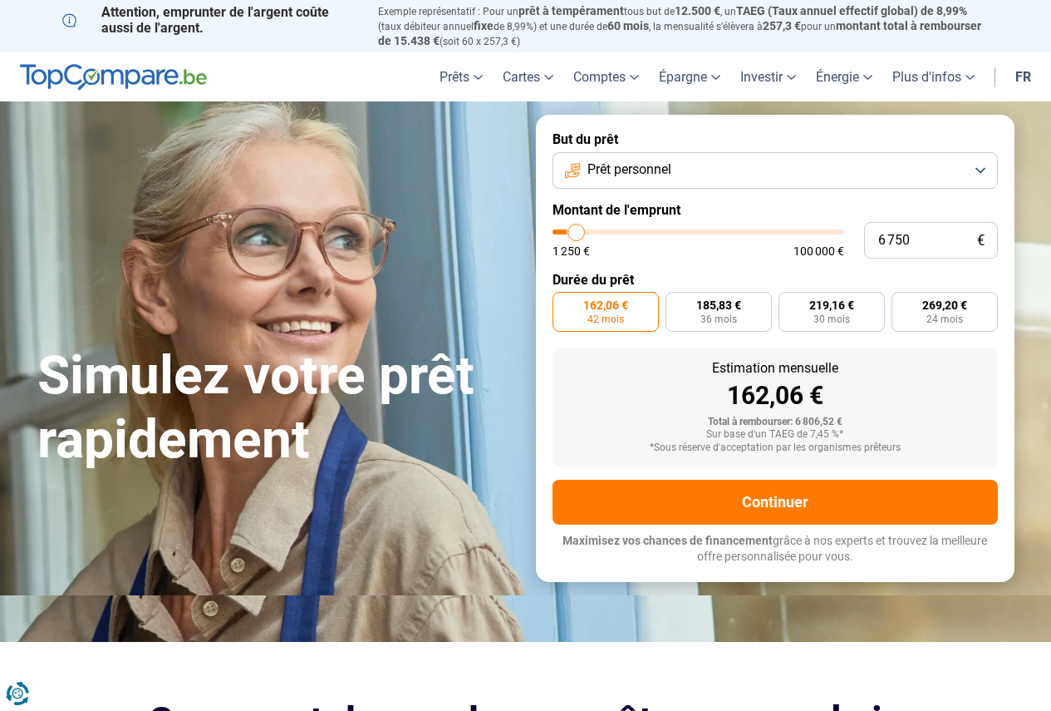
type input "7000"
type input "7 250"
type input "7250"
type input "7 500"
type input "7500"
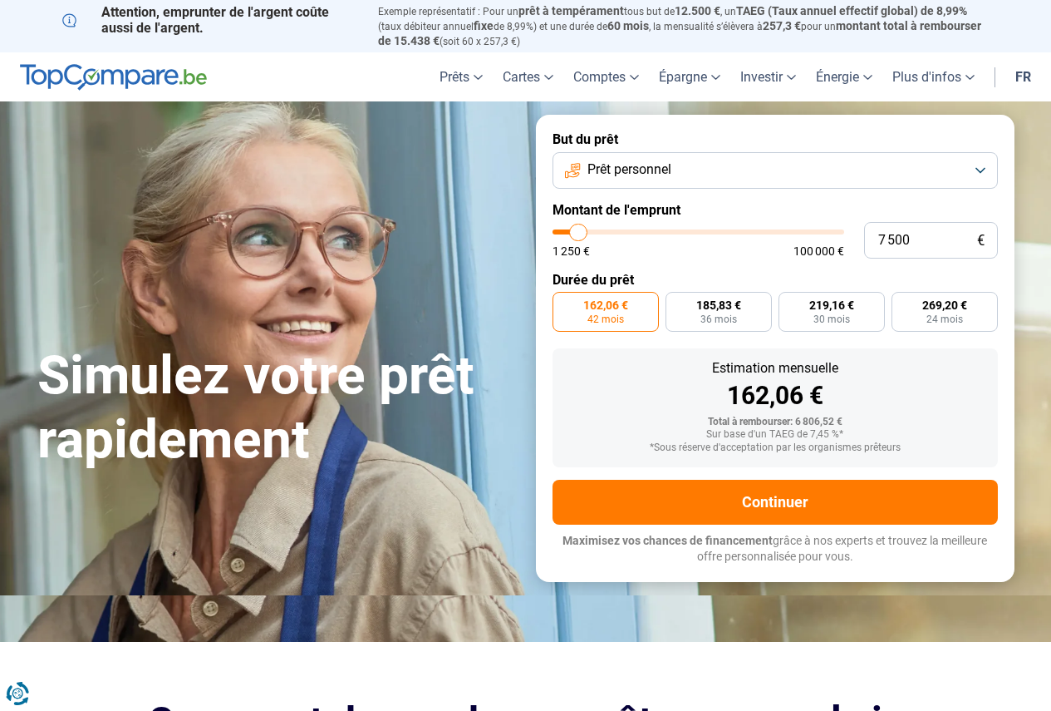
type input "8 000"
type input "8000"
type input "8 250"
type input "8250"
type input "8 750"
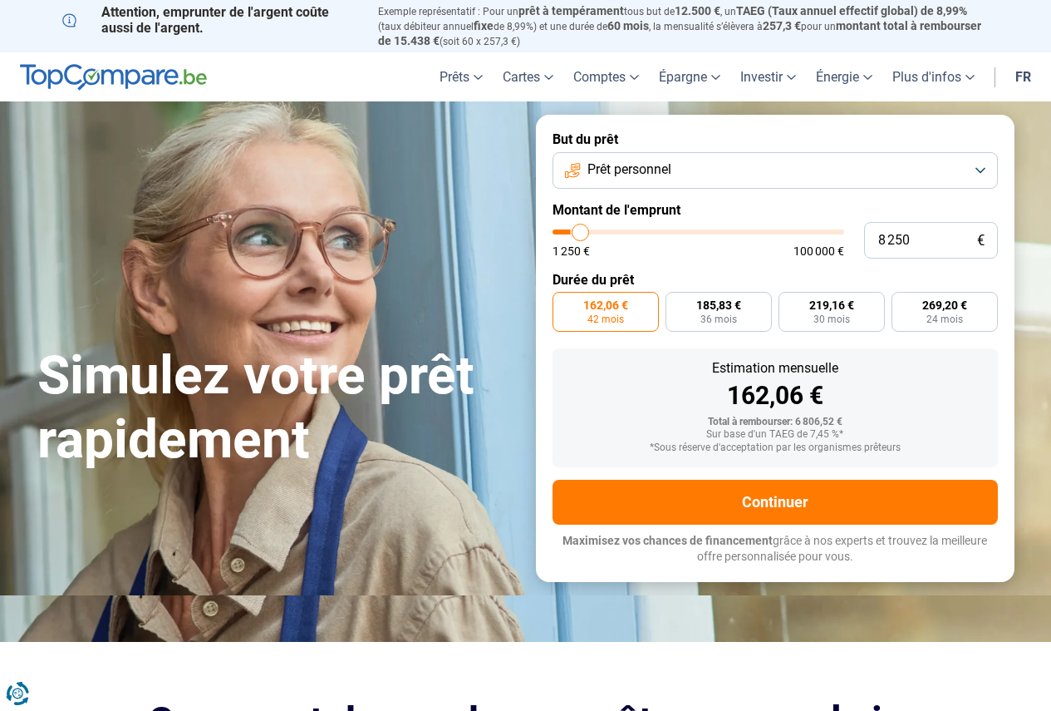
type input "8750"
type input "9 000"
type input "9000"
drag, startPoint x: 575, startPoint y: 229, endPoint x: 586, endPoint y: 236, distance: 12.7
click at [586, 234] on input "range" at bounding box center [699, 231] width 292 height 5
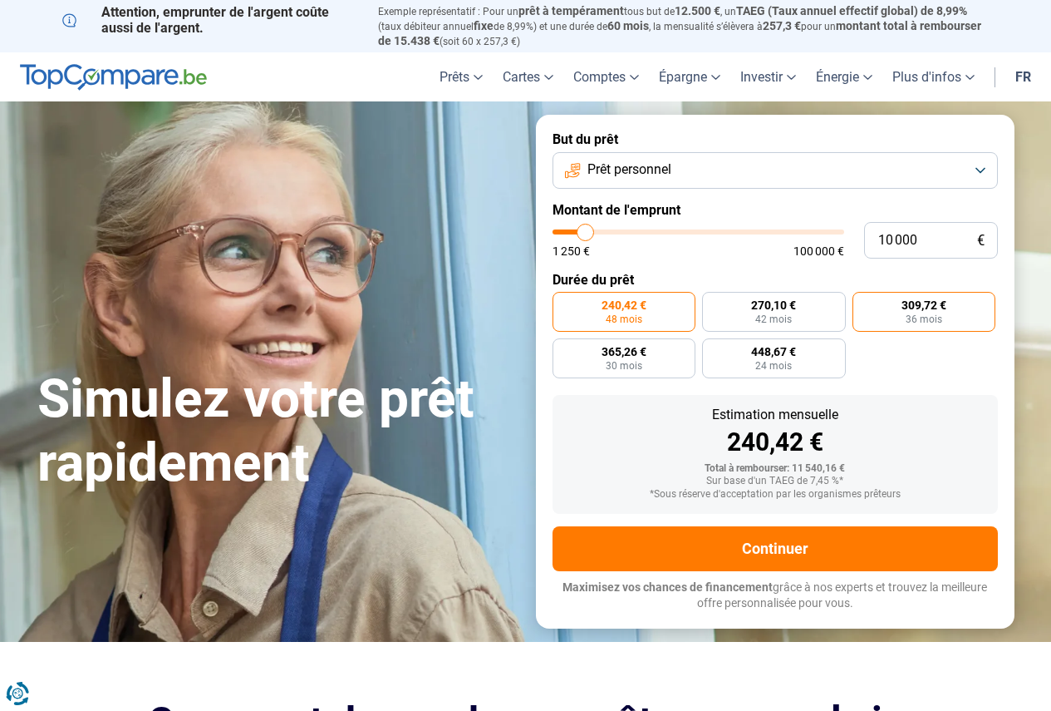
click at [867, 317] on label "309,72 € 36 mois" at bounding box center [925, 312] width 144 height 40
click at [863, 302] on input "309,72 € 36 mois" at bounding box center [858, 297] width 11 height 11
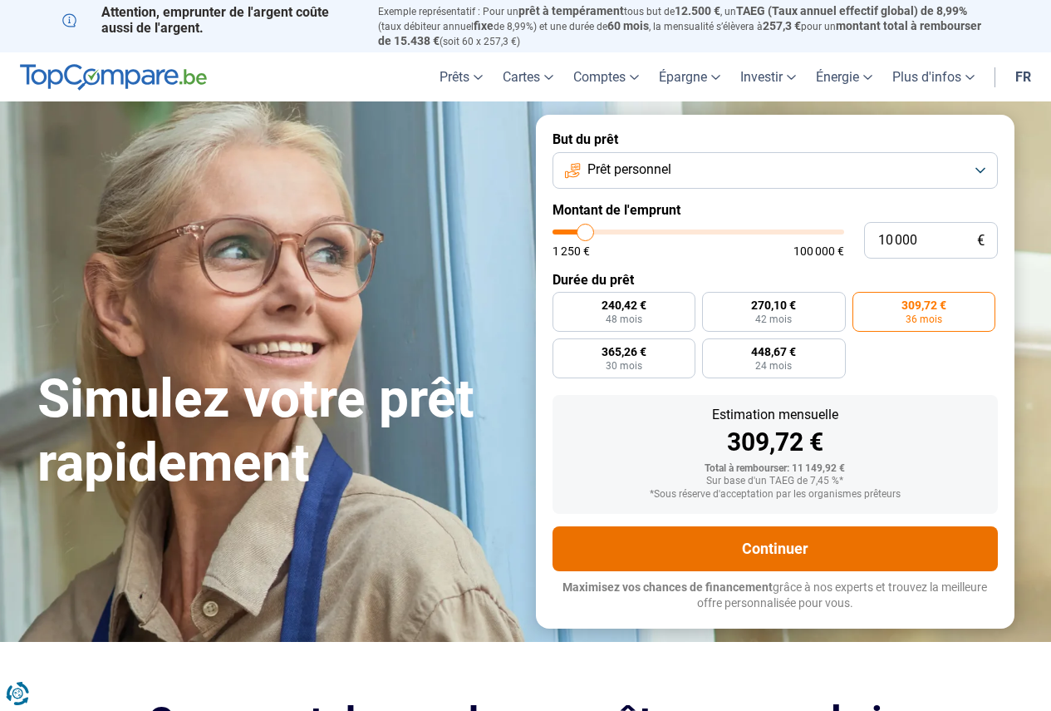
click at [779, 542] on button "Continuer" at bounding box center [775, 548] width 445 height 45
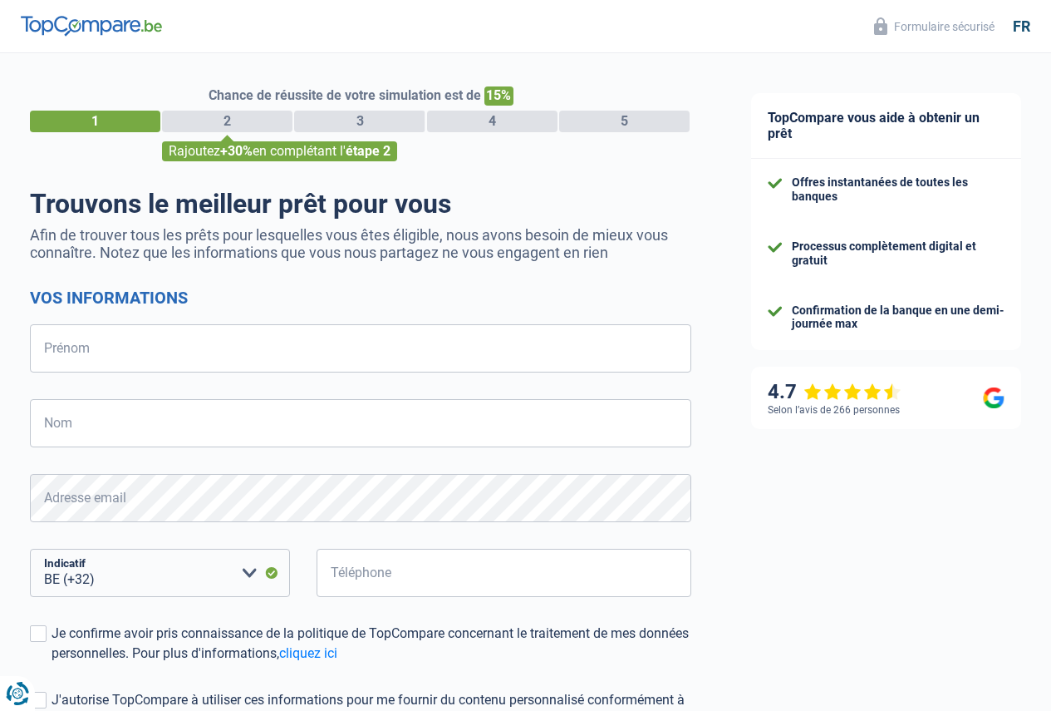
select select "32"
click at [151, 360] on input "Prénom" at bounding box center [360, 348] width 661 height 48
type input "Bruno"
click at [138, 430] on input "Nom" at bounding box center [360, 423] width 661 height 48
